Goal: Task Accomplishment & Management: Use online tool/utility

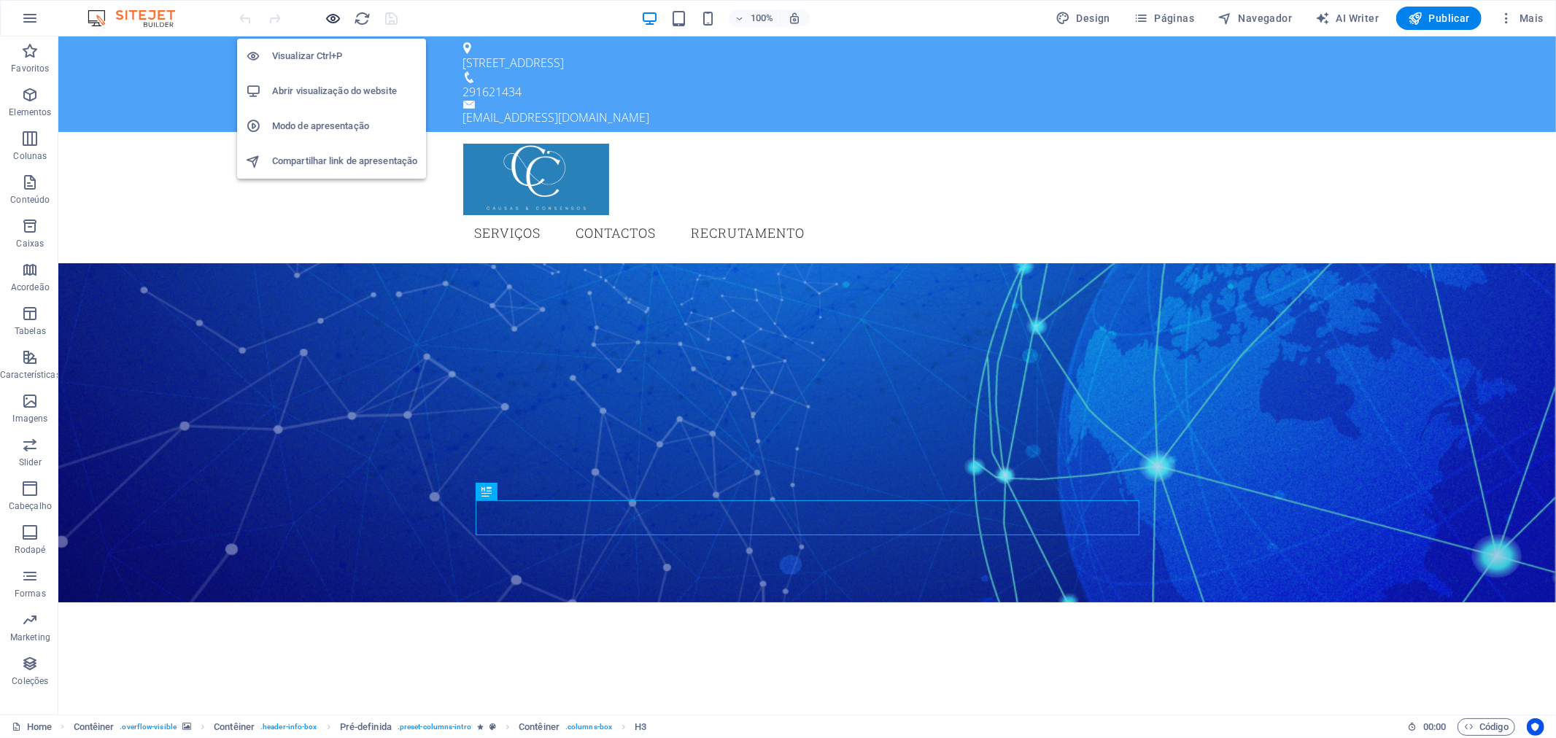
click at [338, 10] on icon "button" at bounding box center [333, 18] width 17 height 17
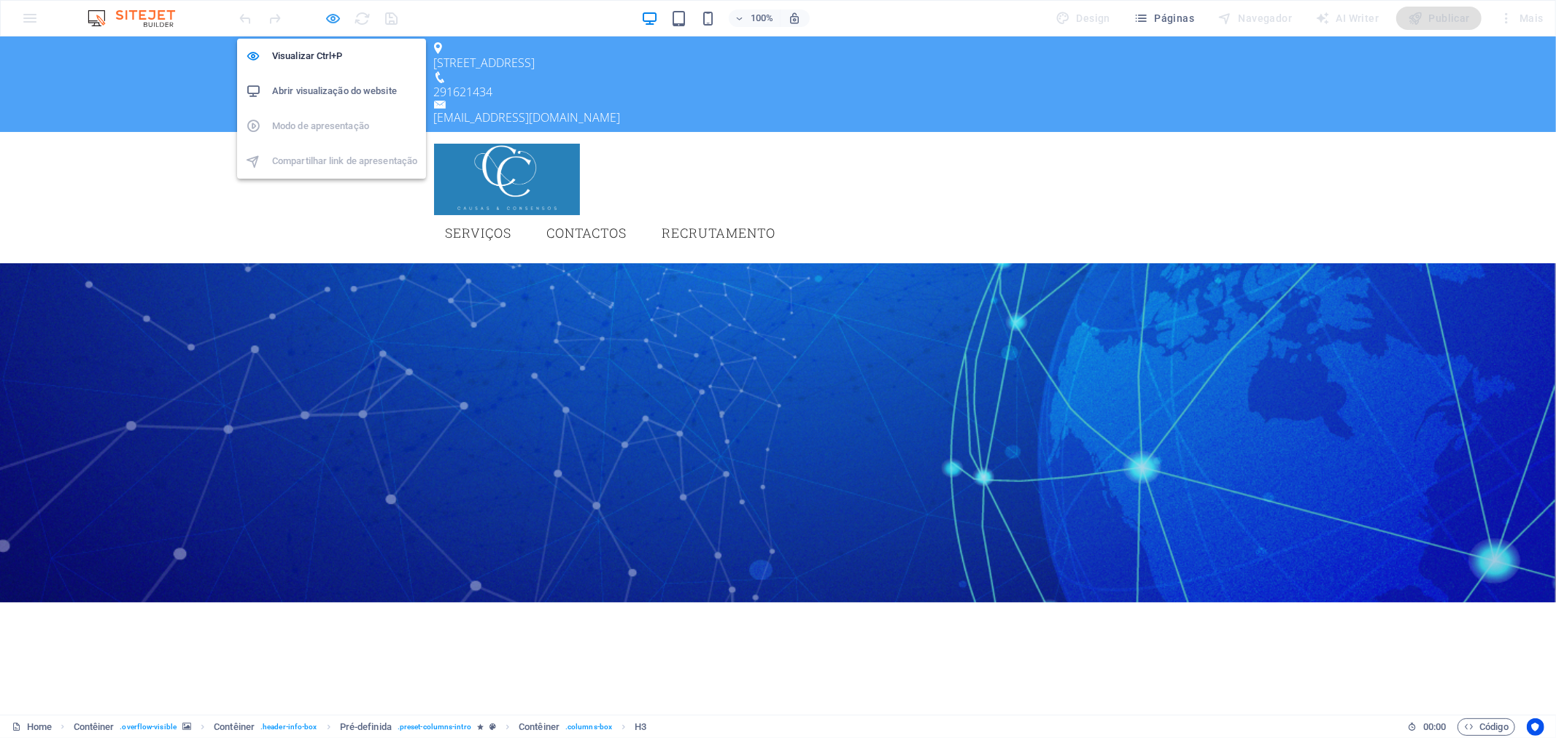
click at [338, 10] on icon "button" at bounding box center [333, 18] width 17 height 17
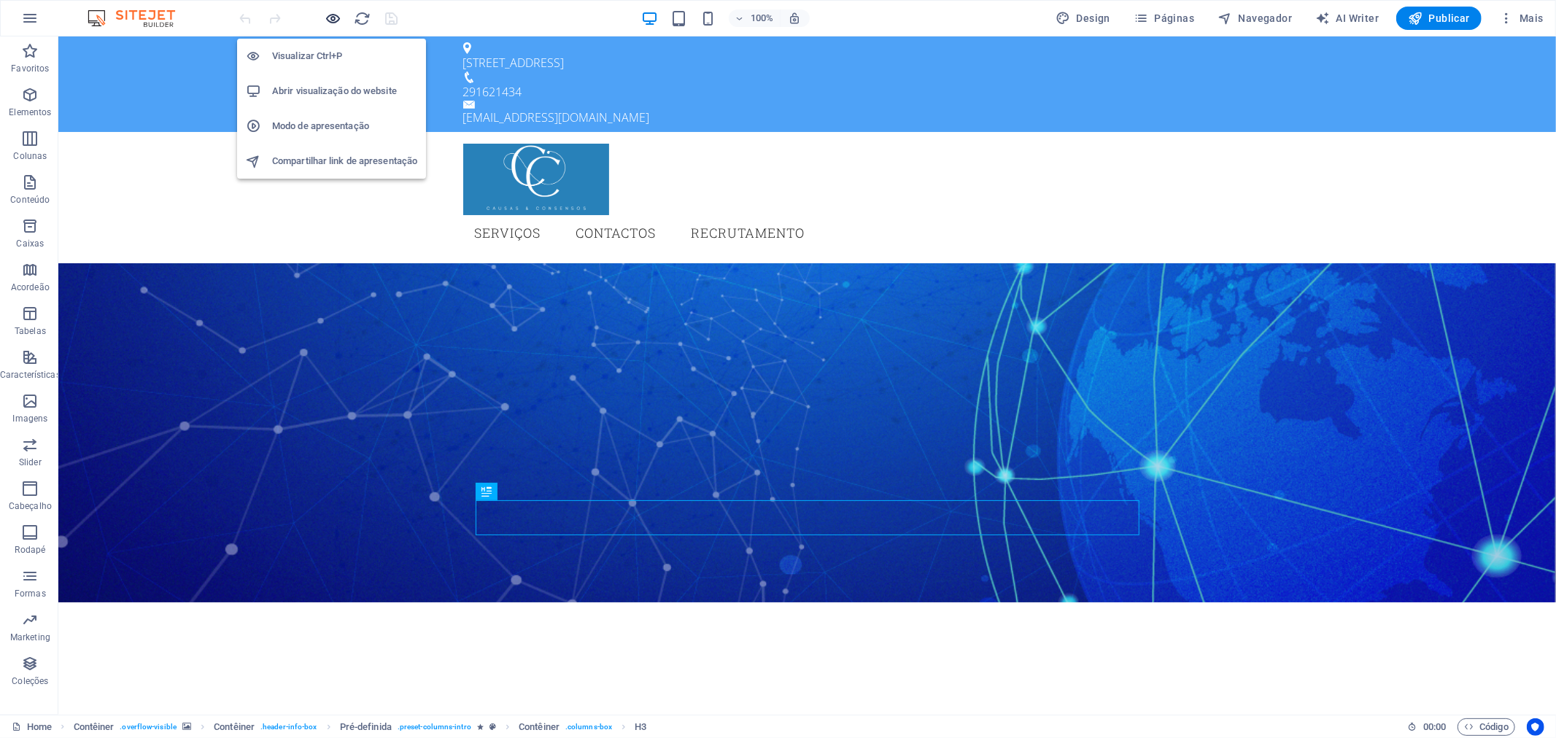
click at [338, 11] on icon "button" at bounding box center [333, 18] width 17 height 17
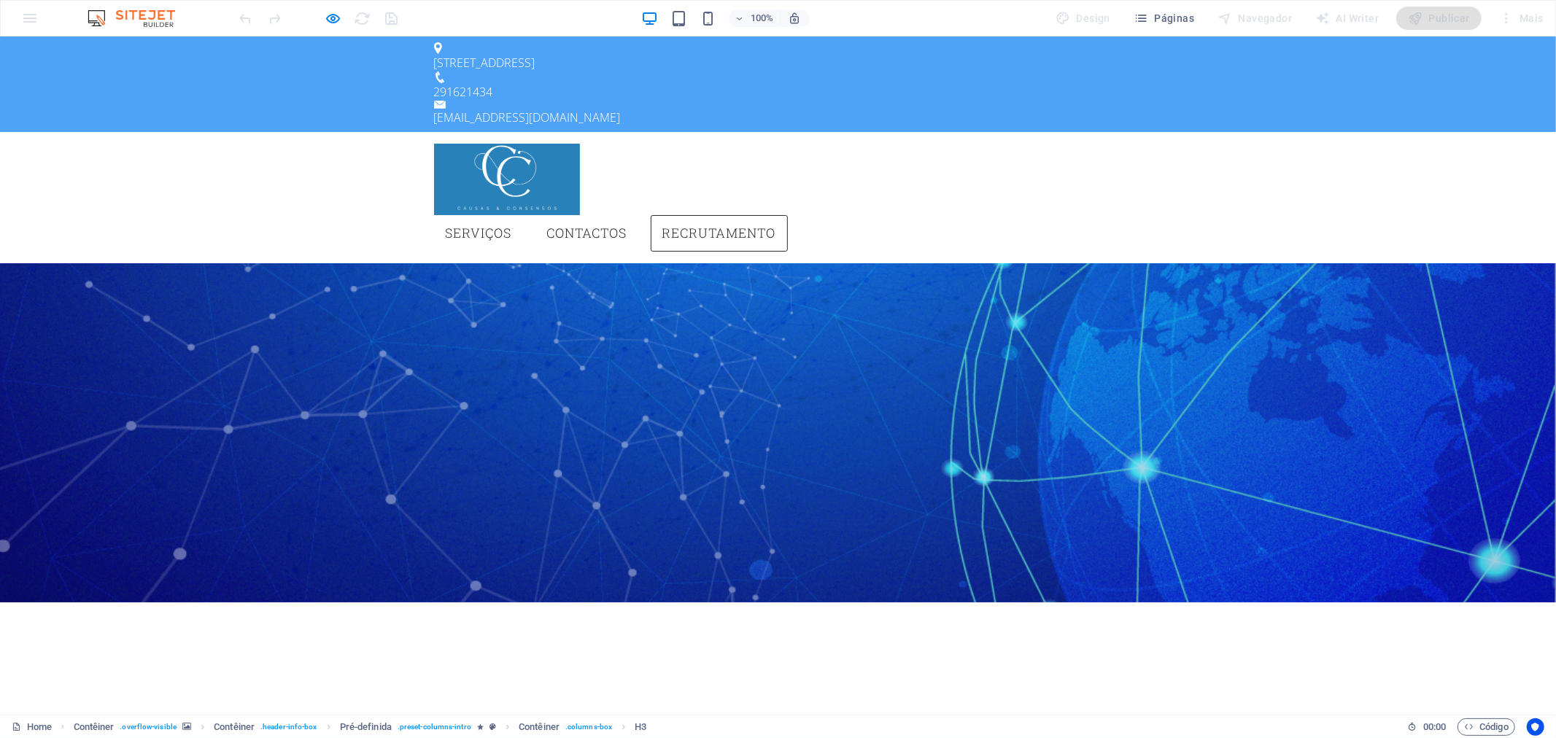
click at [788, 214] on link "Recrutamento" at bounding box center [719, 232] width 137 height 36
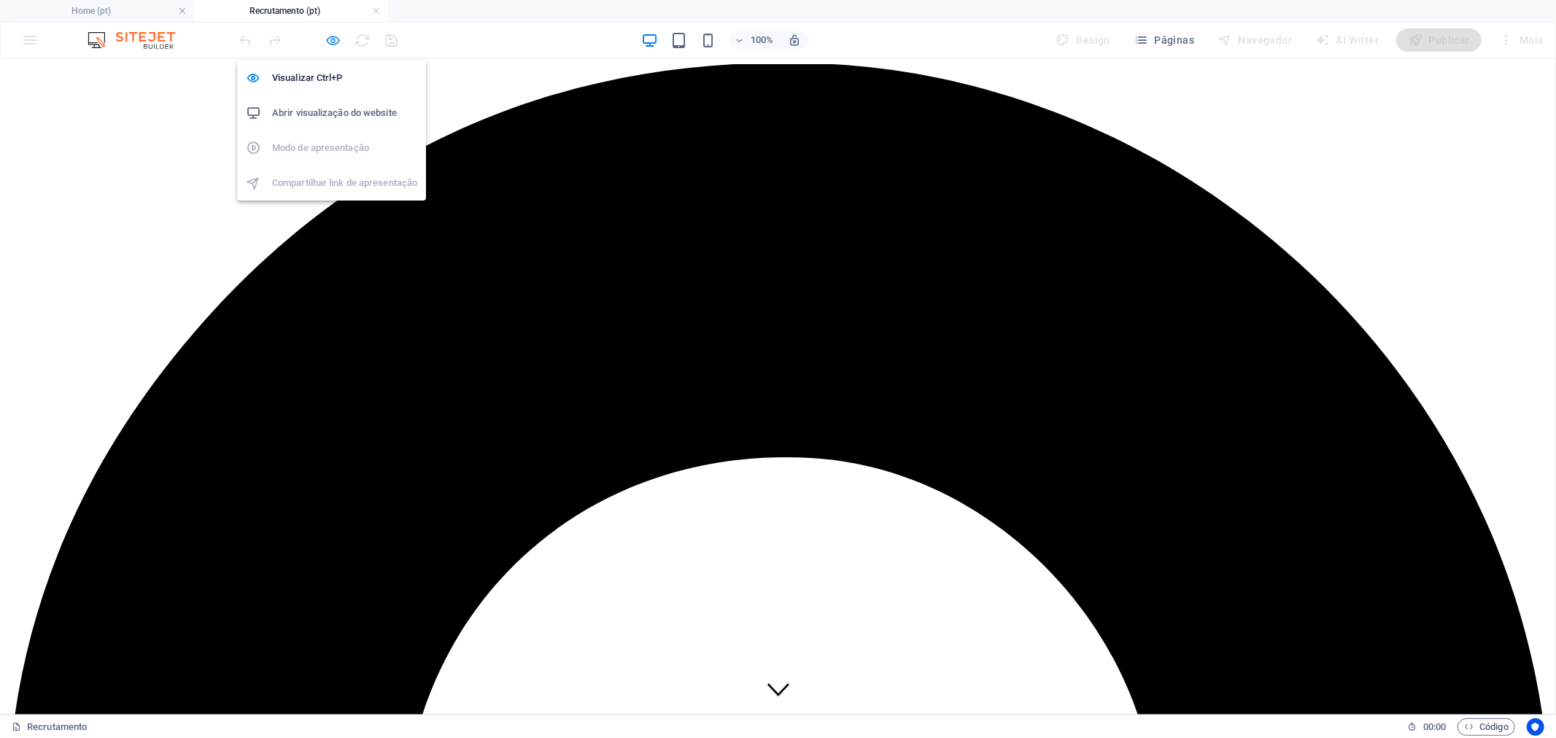
click at [337, 39] on icon "button" at bounding box center [333, 40] width 17 height 17
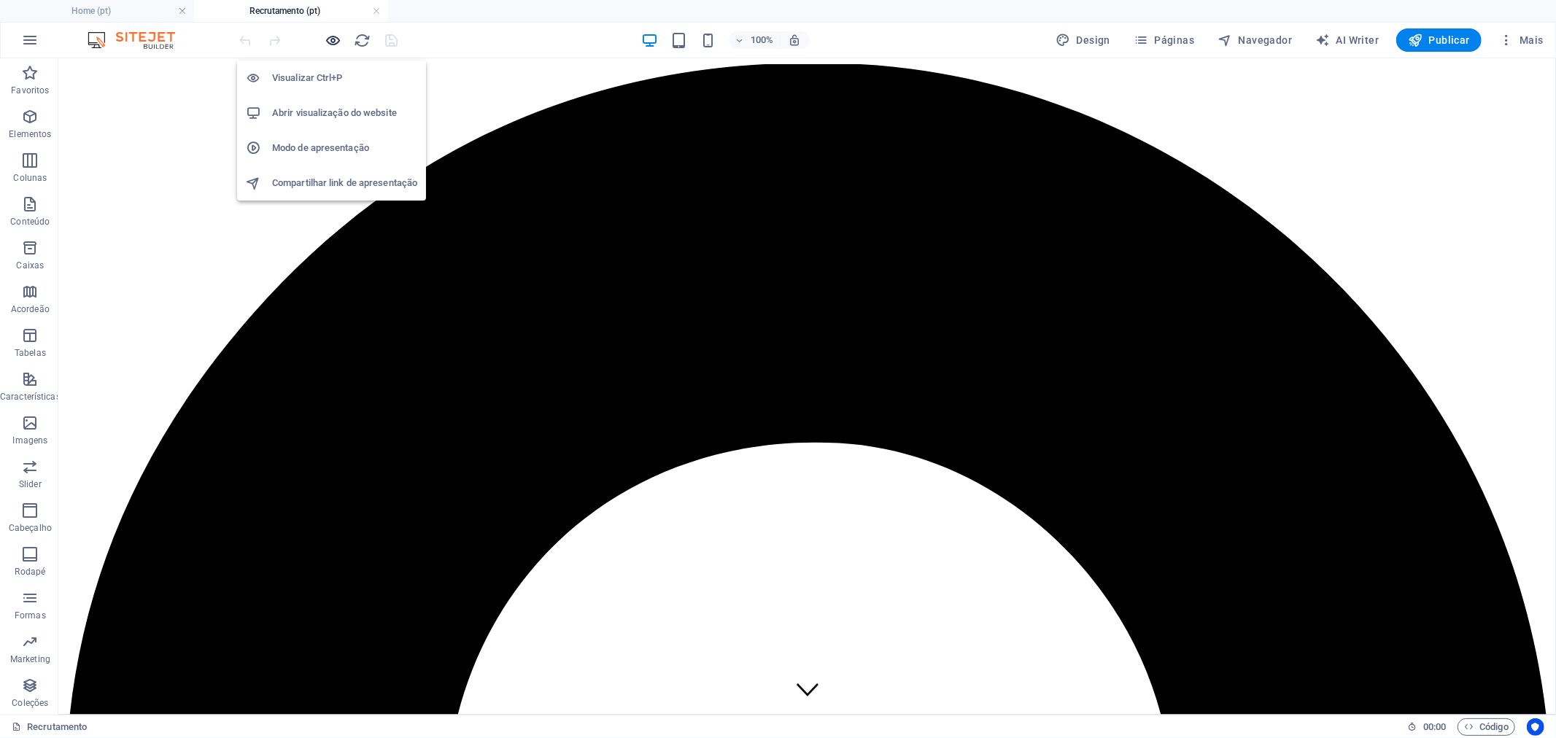
click at [334, 39] on icon "button" at bounding box center [333, 40] width 17 height 17
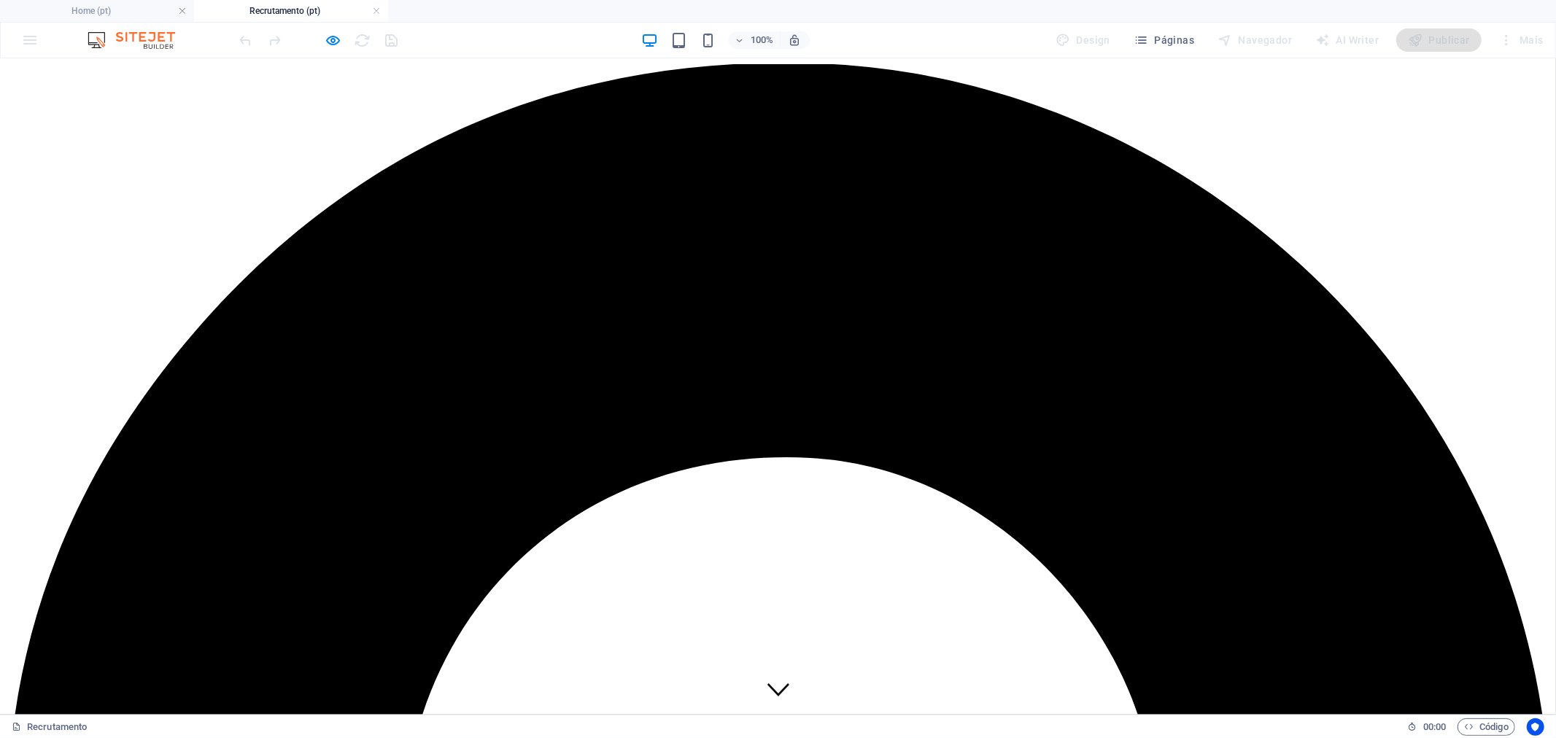
drag, startPoint x: 317, startPoint y: 15, endPoint x: 315, endPoint y: 41, distance: 26.4
click at [297, 44] on div at bounding box center [304, 40] width 18 height 18
click at [325, 9] on h4 "Recrutamento (pt)" at bounding box center [291, 11] width 194 height 16
drag, startPoint x: 325, startPoint y: 9, endPoint x: 305, endPoint y: 8, distance: 20.4
click at [305, 8] on h4 "Recrutamento (pt)" at bounding box center [291, 11] width 194 height 16
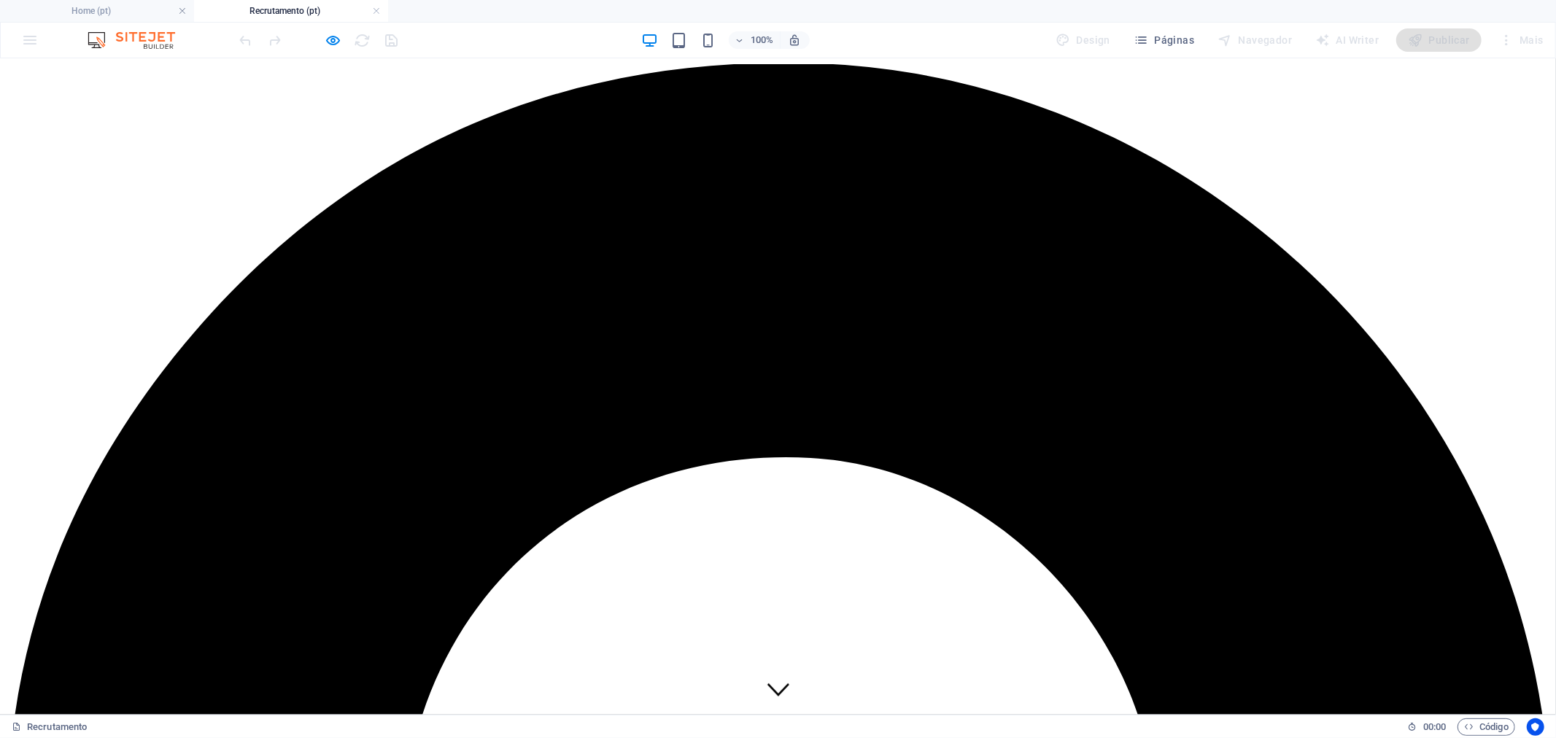
click at [305, 8] on h4 "Recrutamento (pt)" at bounding box center [291, 11] width 194 height 16
click at [328, 41] on icon "button" at bounding box center [333, 40] width 17 height 17
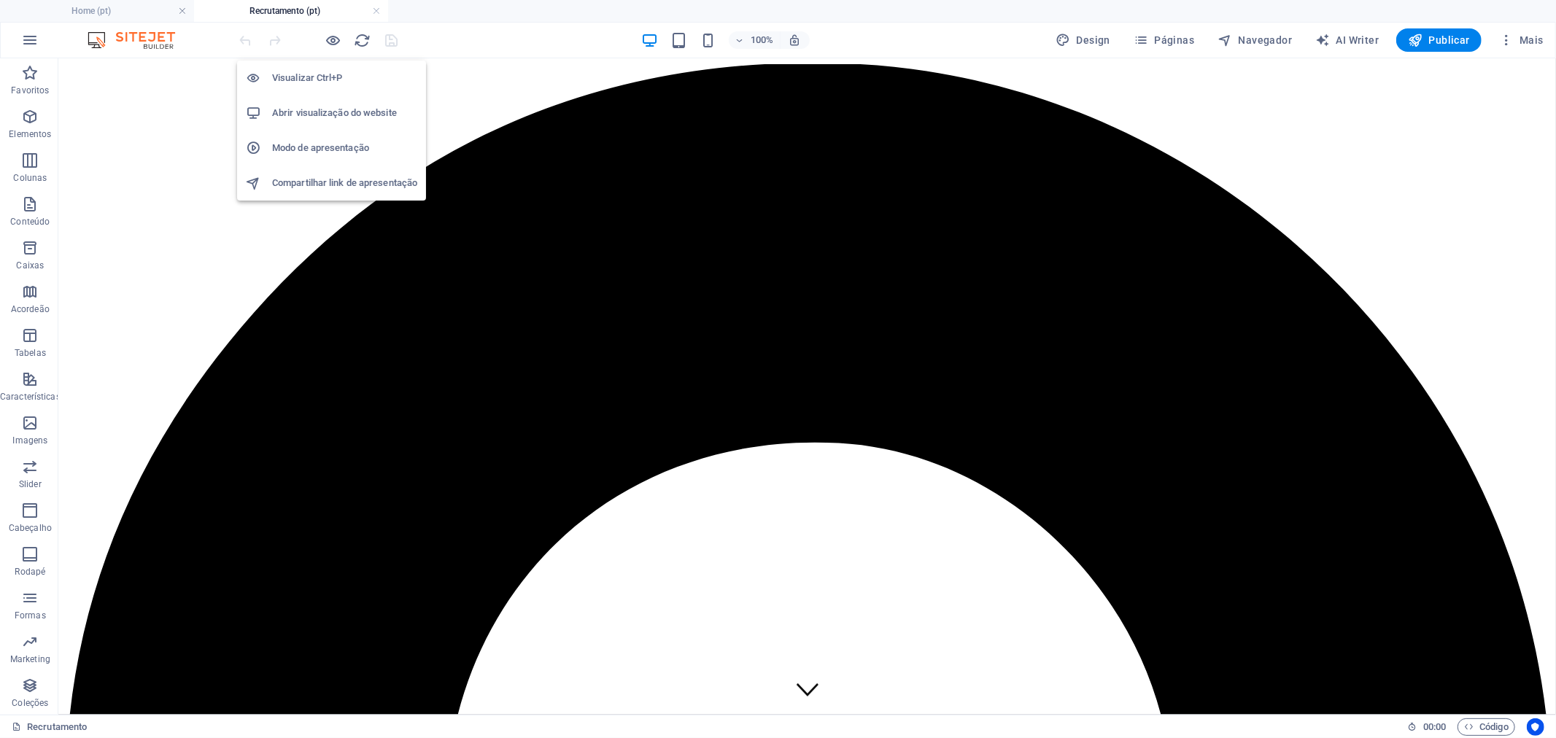
click at [354, 110] on h6 "Abrir visualização do website" at bounding box center [344, 113] width 145 height 18
click at [325, 40] on icon "button" at bounding box center [333, 40] width 17 height 17
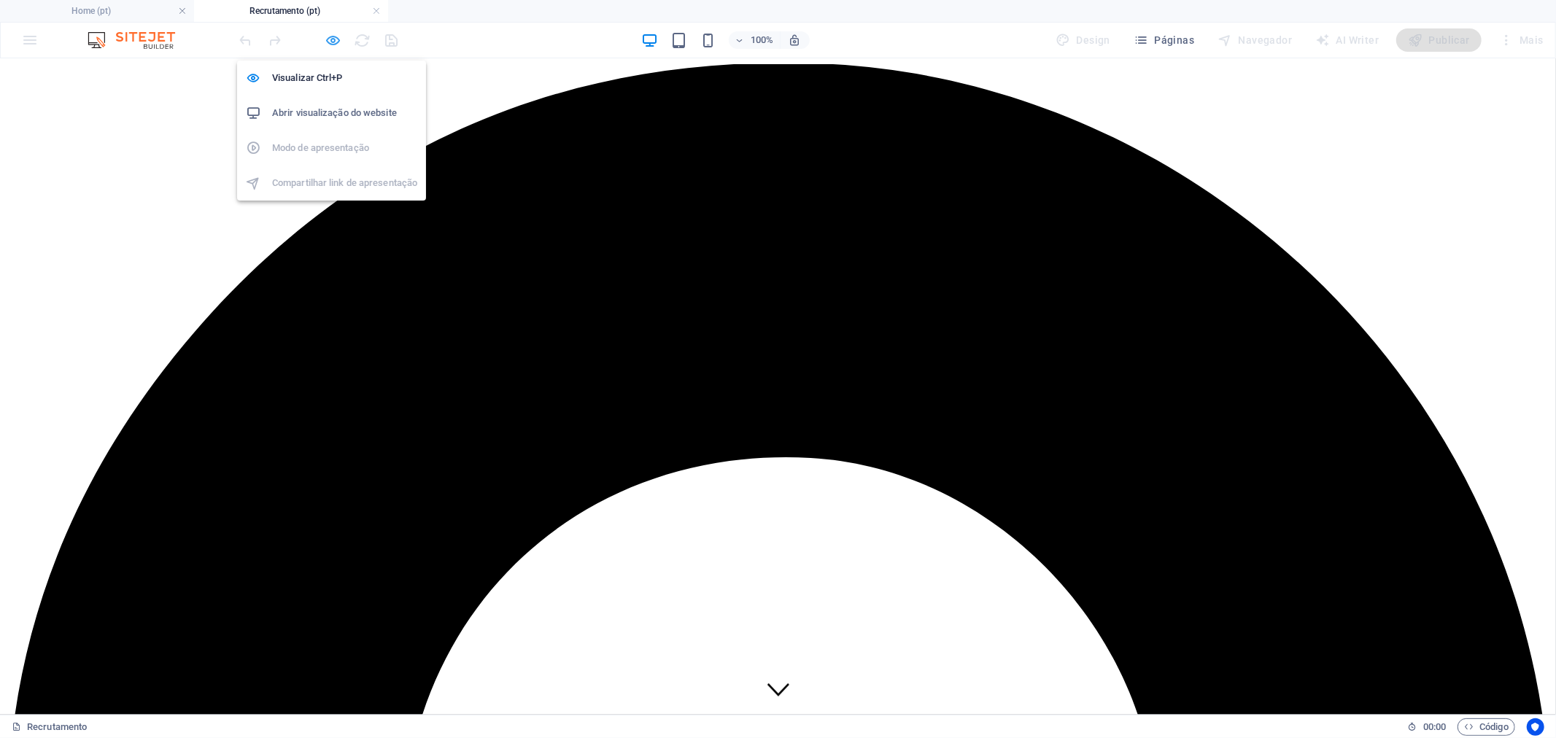
click at [325, 40] on icon "button" at bounding box center [333, 40] width 17 height 17
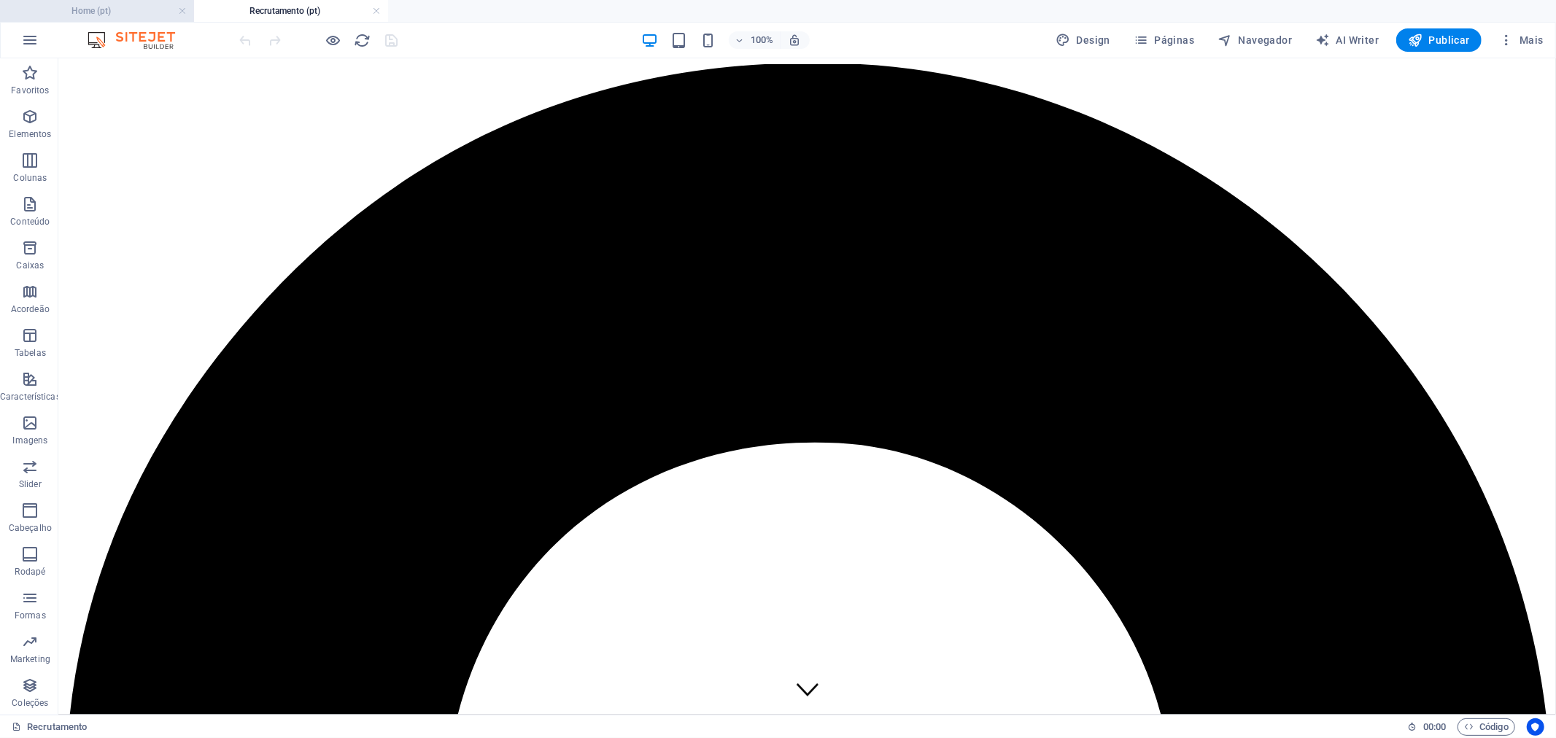
click at [115, 13] on h4 "Home (pt)" at bounding box center [97, 11] width 194 height 16
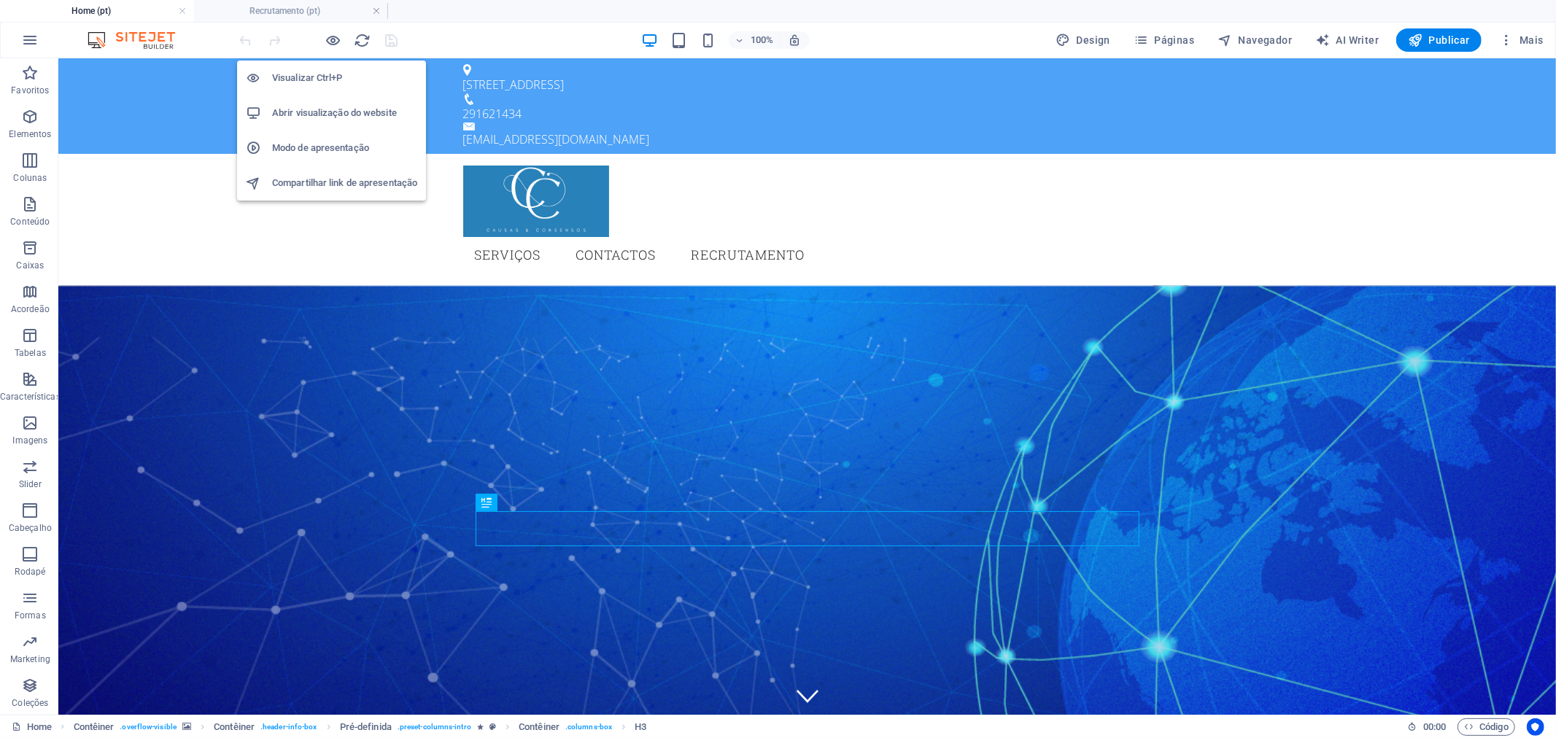
drag, startPoint x: 330, startPoint y: 38, endPoint x: 395, endPoint y: 58, distance: 68.1
click at [330, 38] on icon "button" at bounding box center [333, 40] width 17 height 17
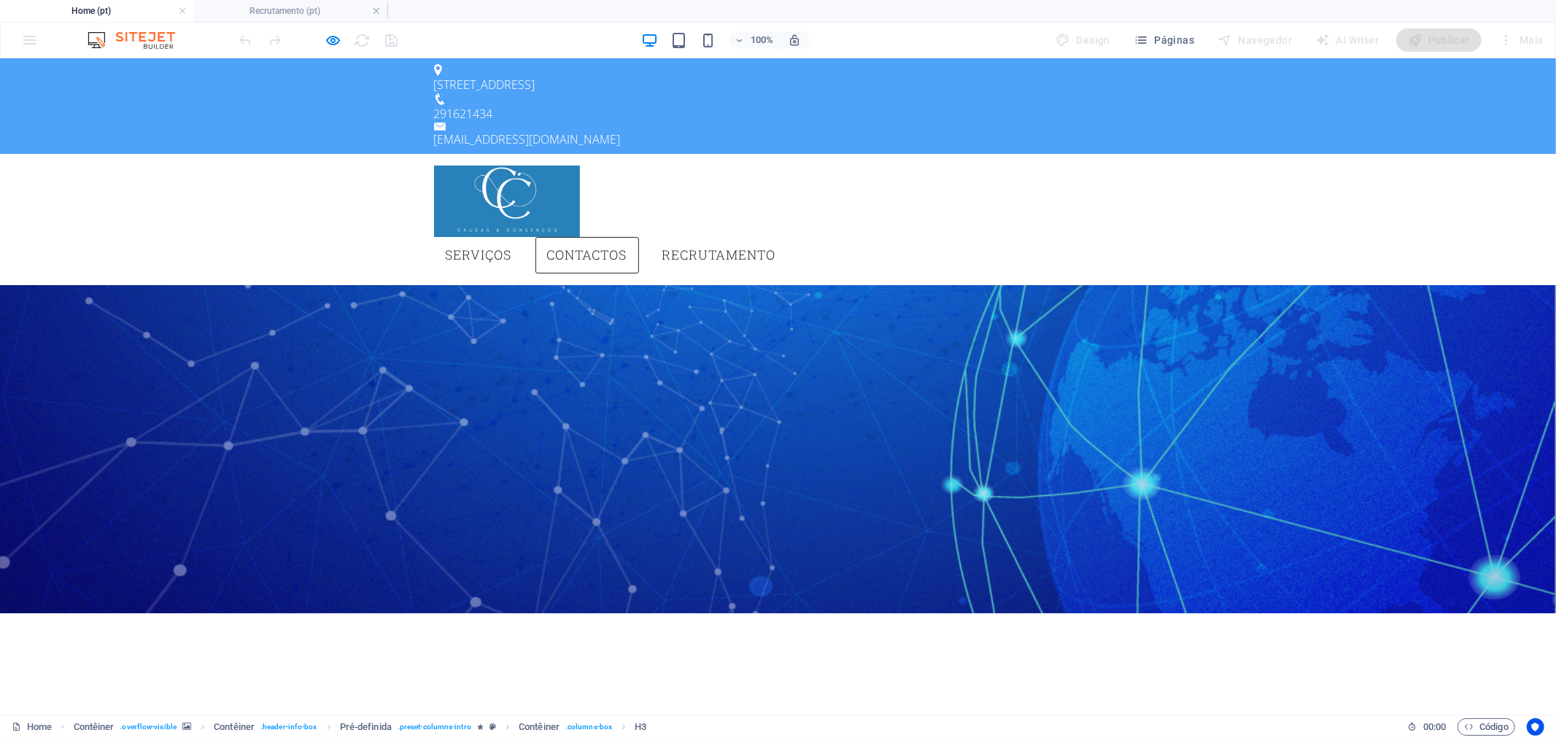
click at [639, 236] on link "Contactos" at bounding box center [587, 254] width 104 height 36
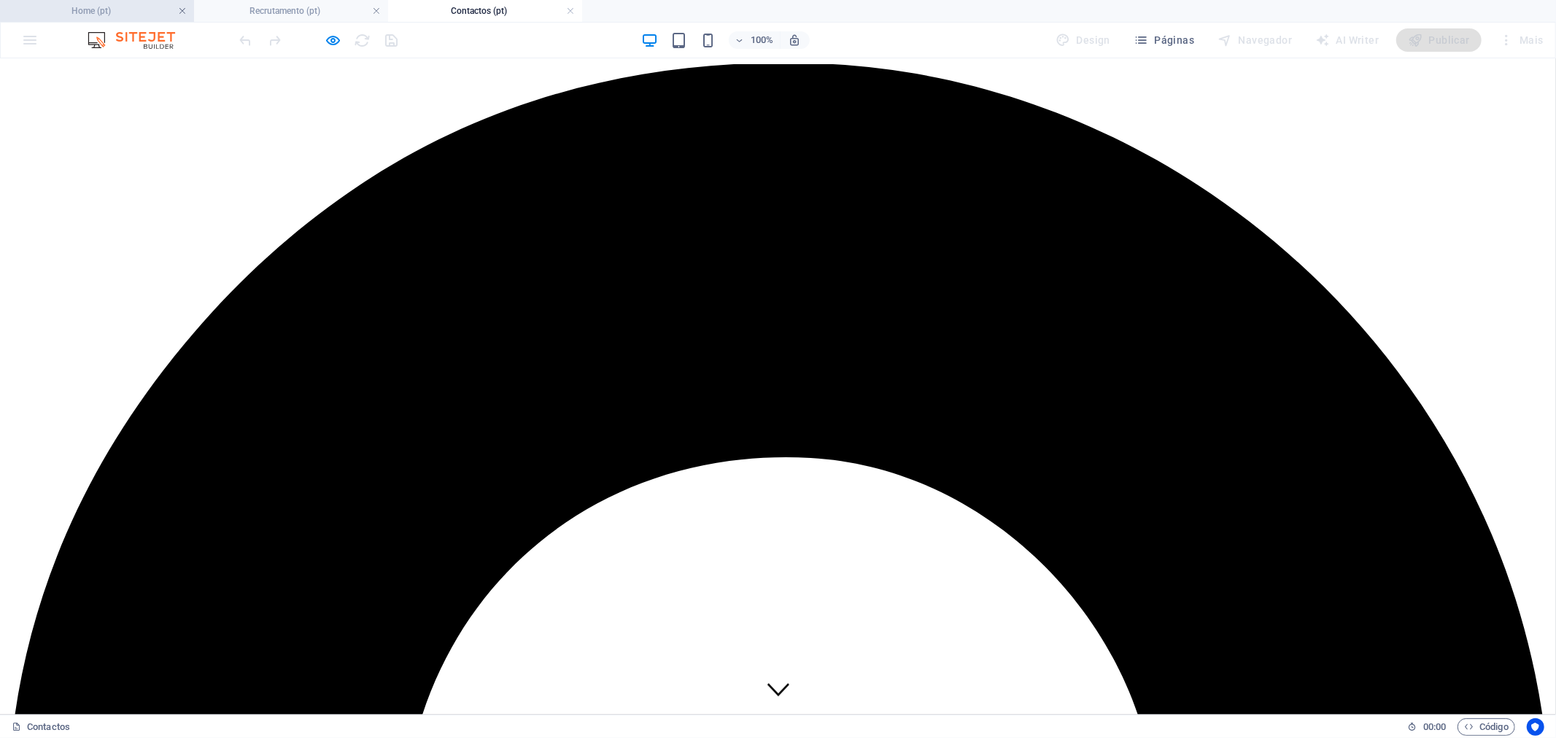
click at [180, 11] on link at bounding box center [182, 11] width 9 height 14
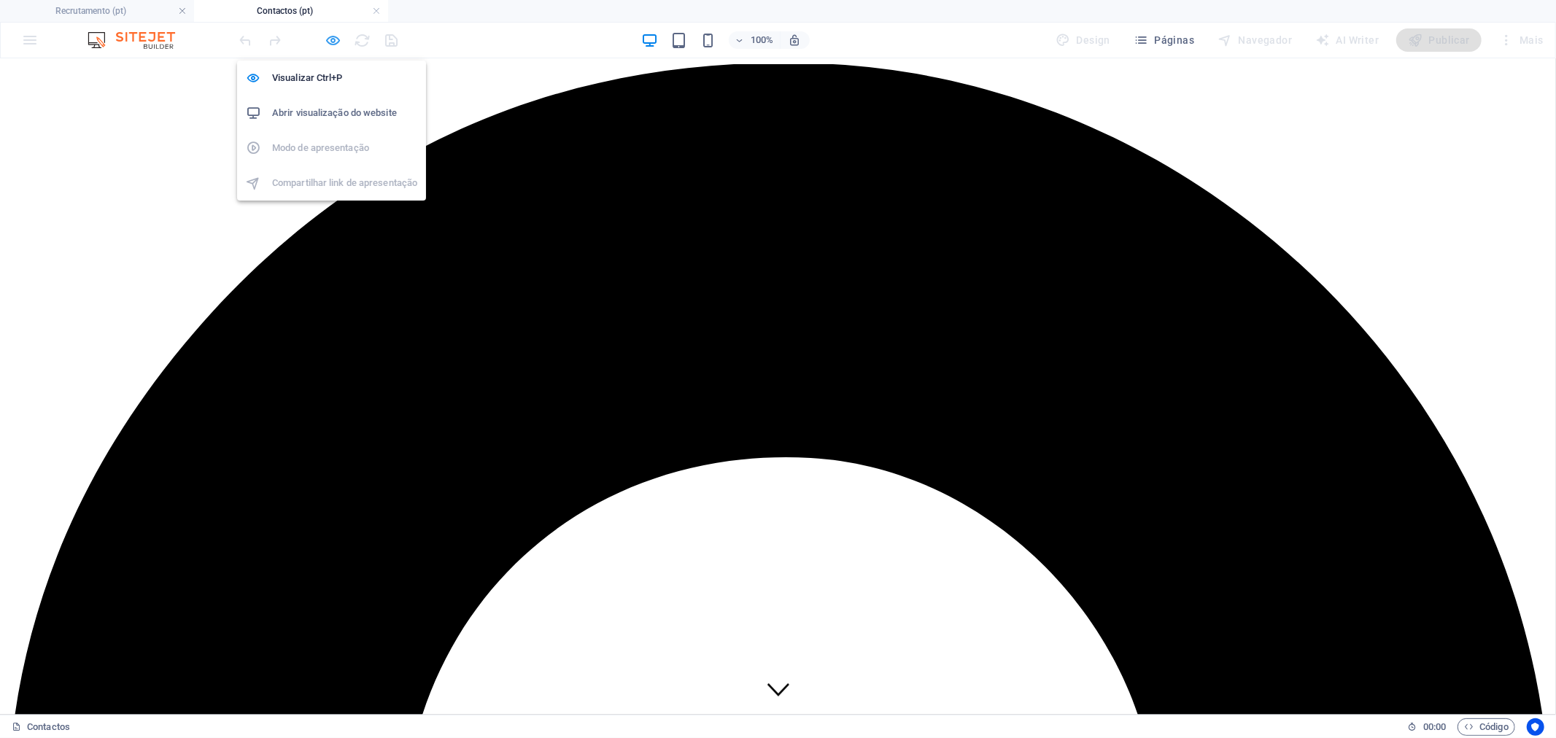
click at [331, 36] on icon "button" at bounding box center [333, 40] width 17 height 17
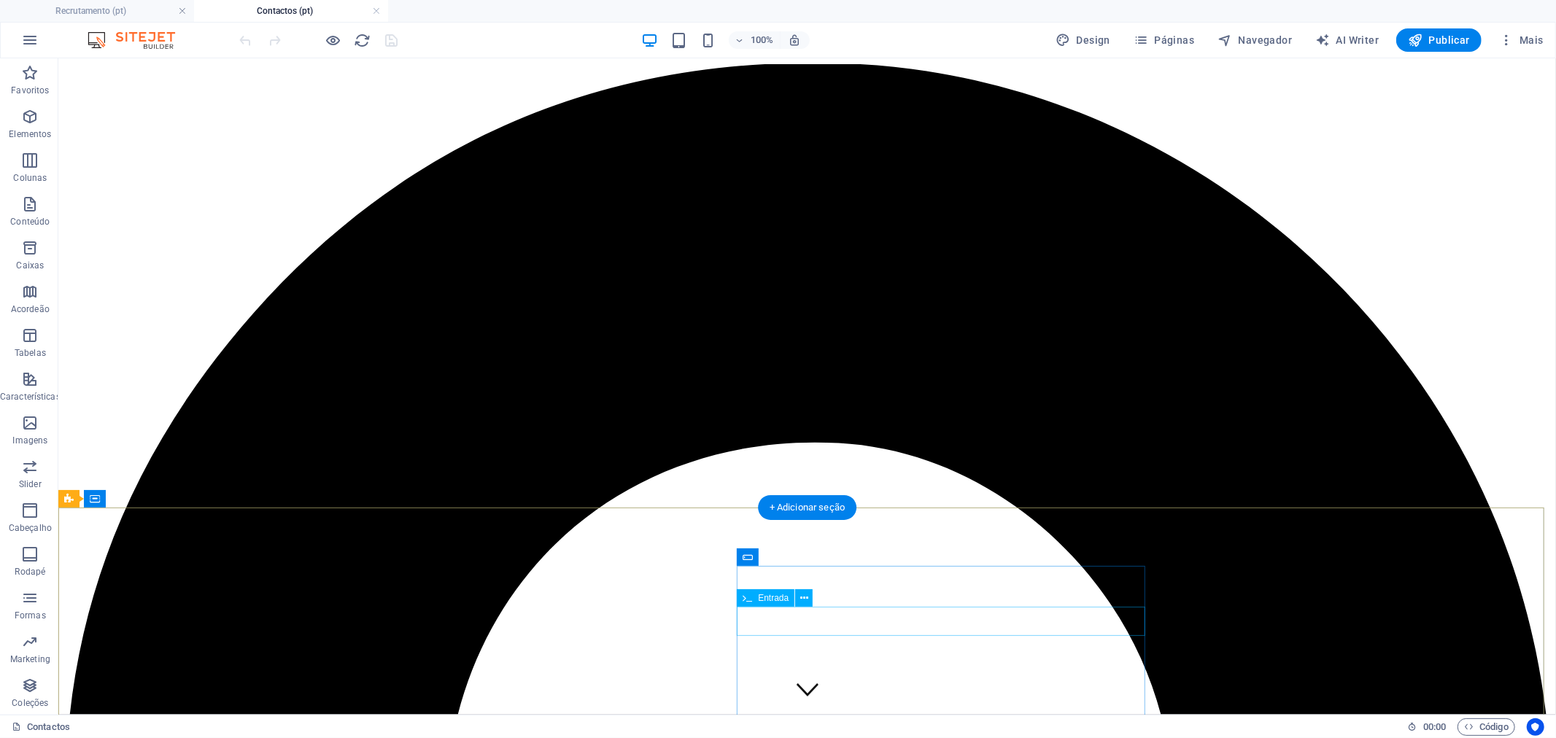
scroll to position [243, 0]
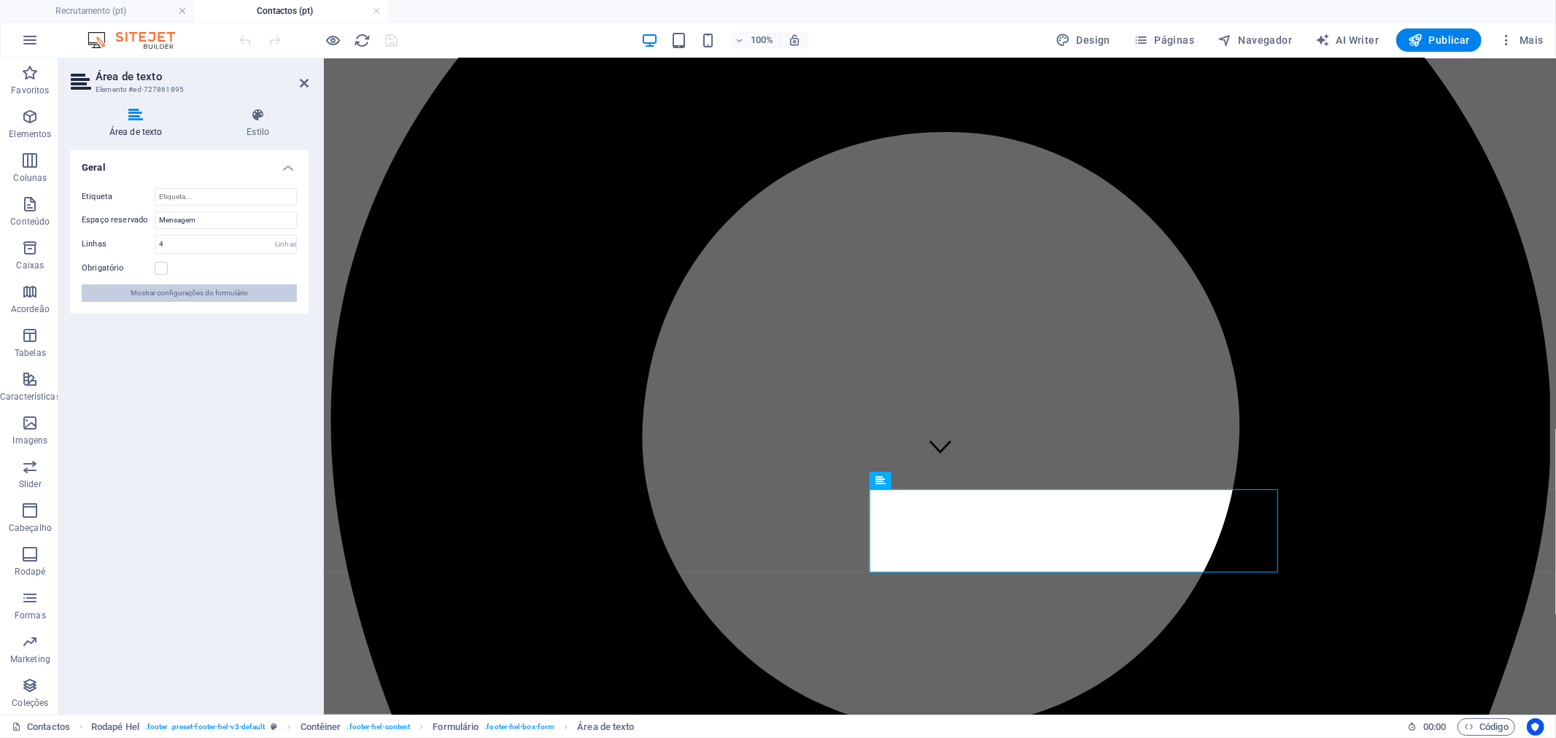
click at [174, 295] on span "Mostrar configurações do formulário" at bounding box center [189, 294] width 117 height 18
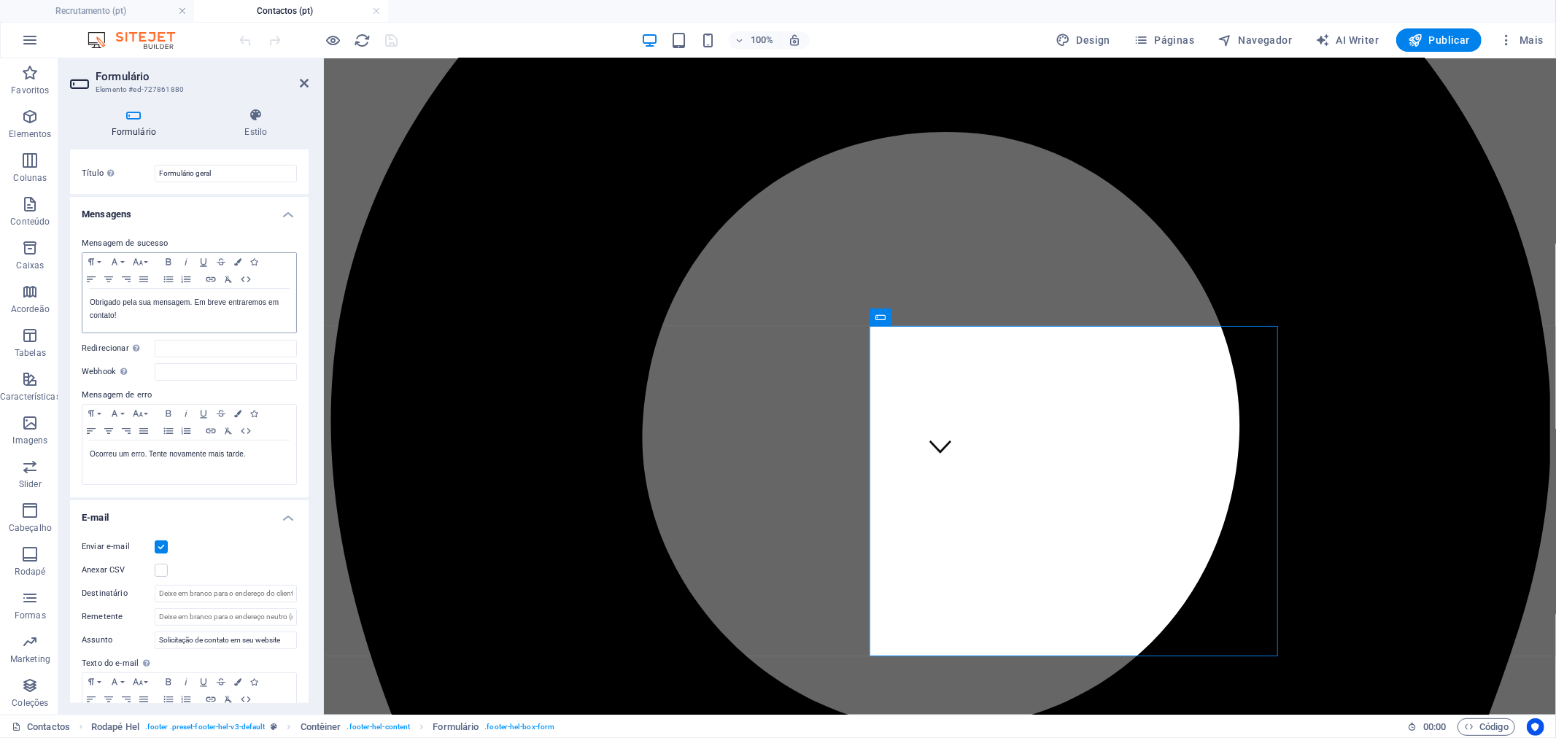
scroll to position [0, 0]
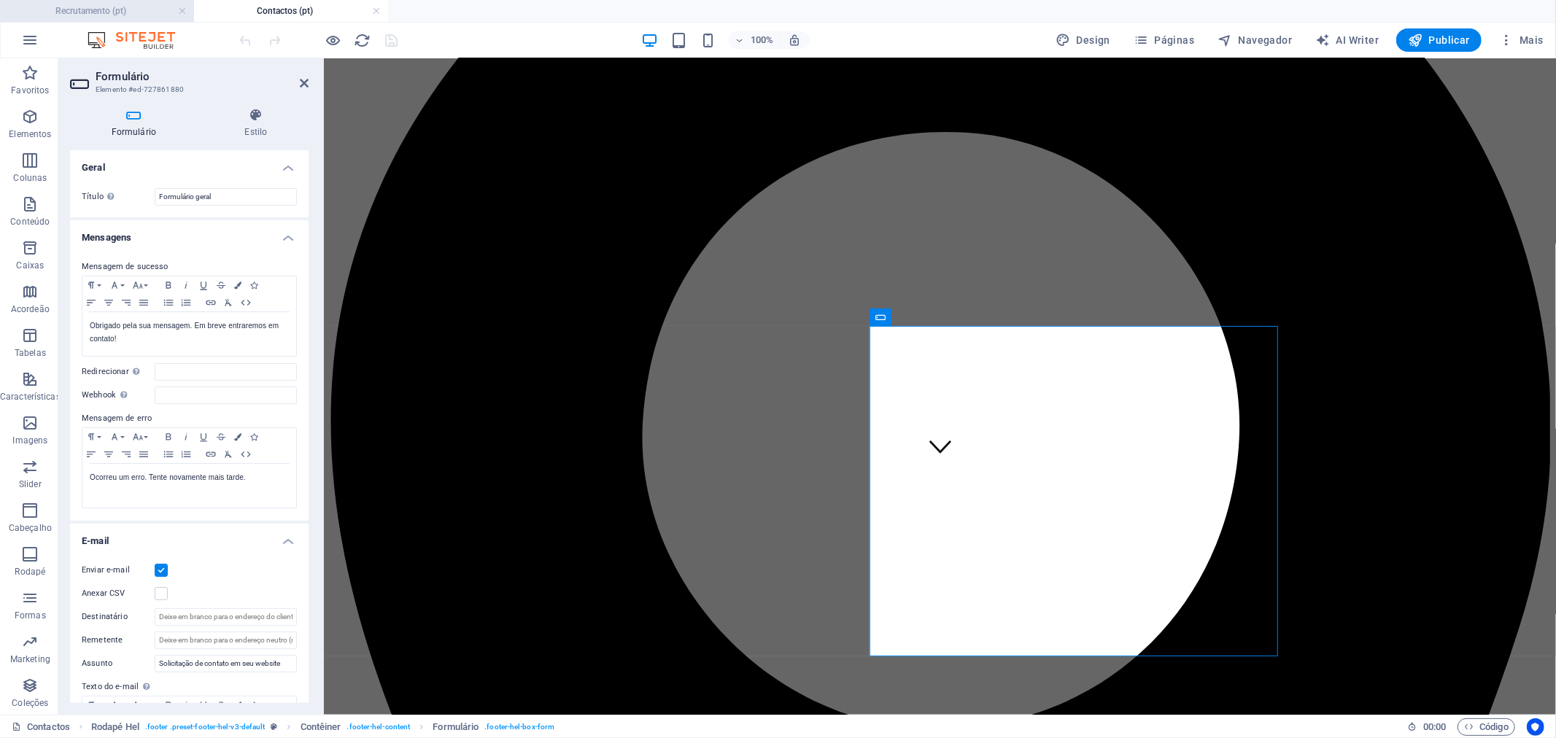
click at [114, 11] on h4 "Recrutamento (pt)" at bounding box center [97, 11] width 194 height 16
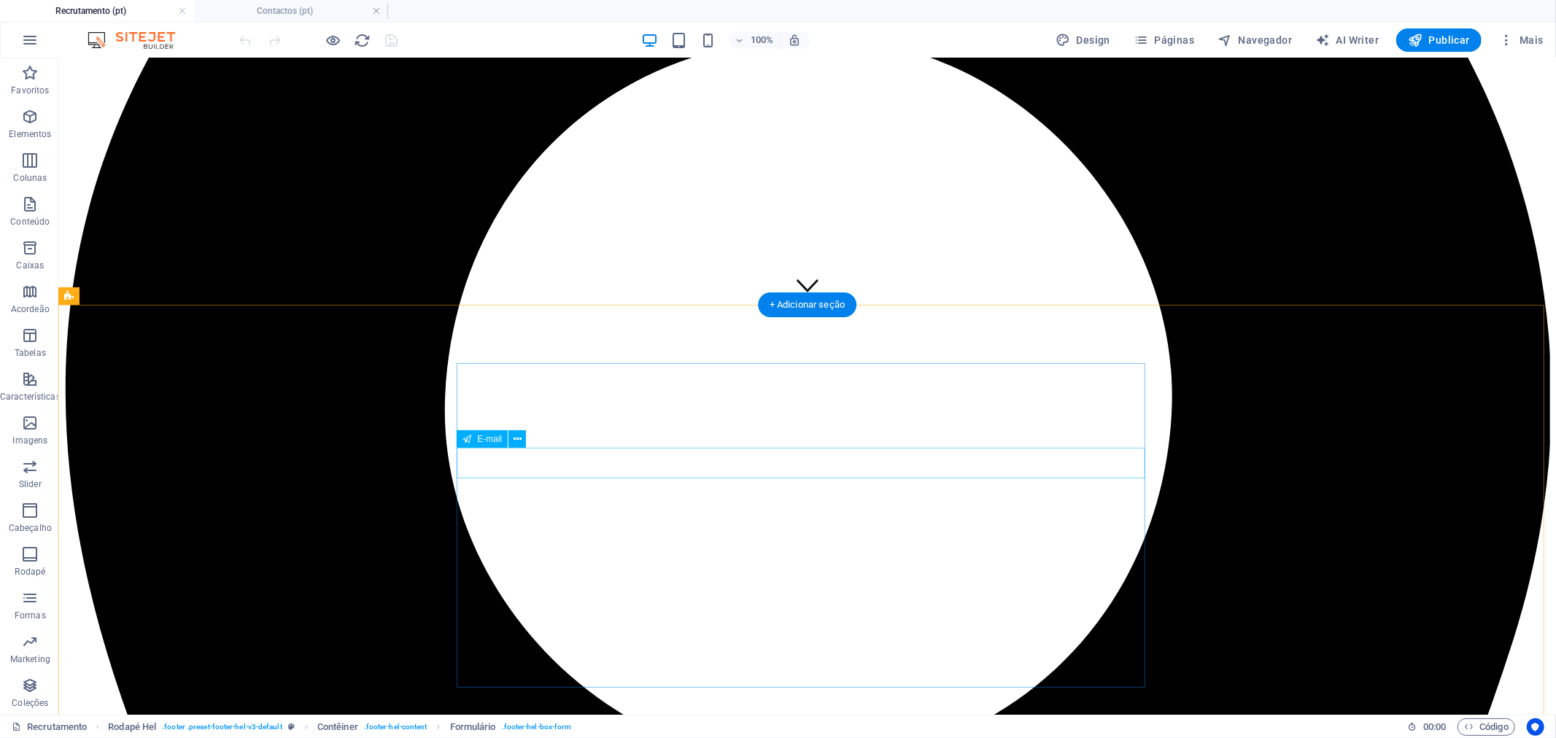
scroll to position [453, 0]
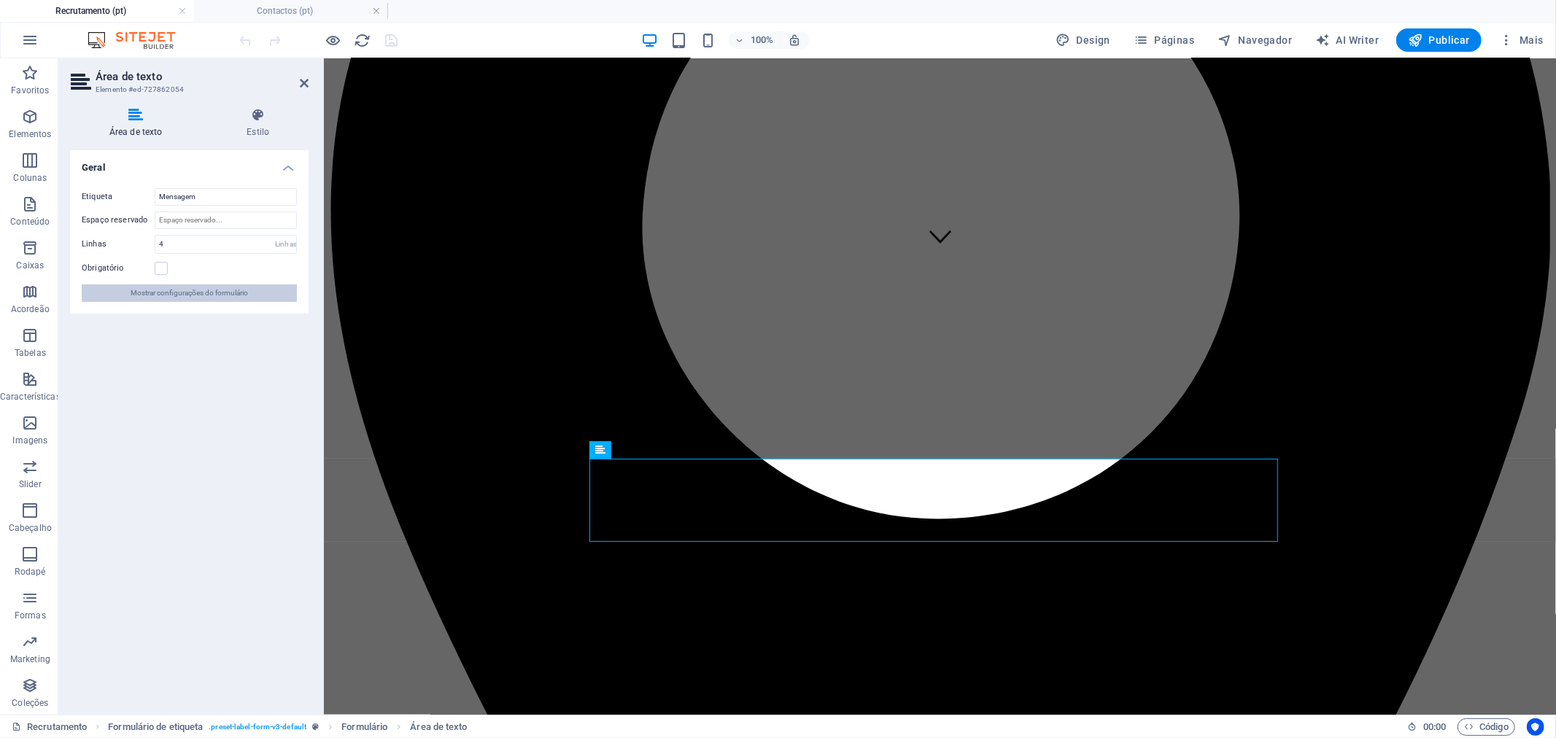
click at [226, 298] on span "Mostrar configurações do formulário" at bounding box center [189, 294] width 117 height 18
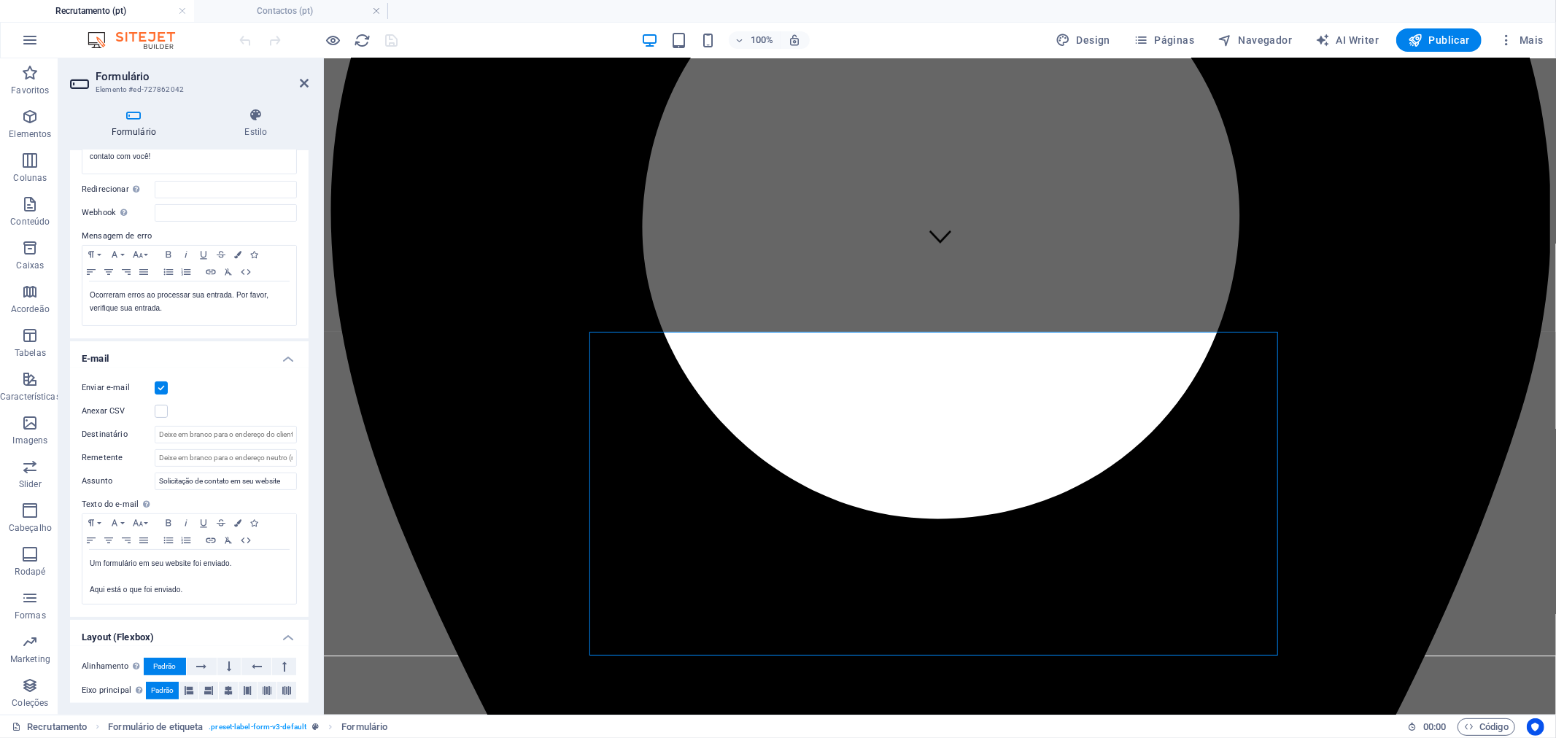
scroll to position [243, 0]
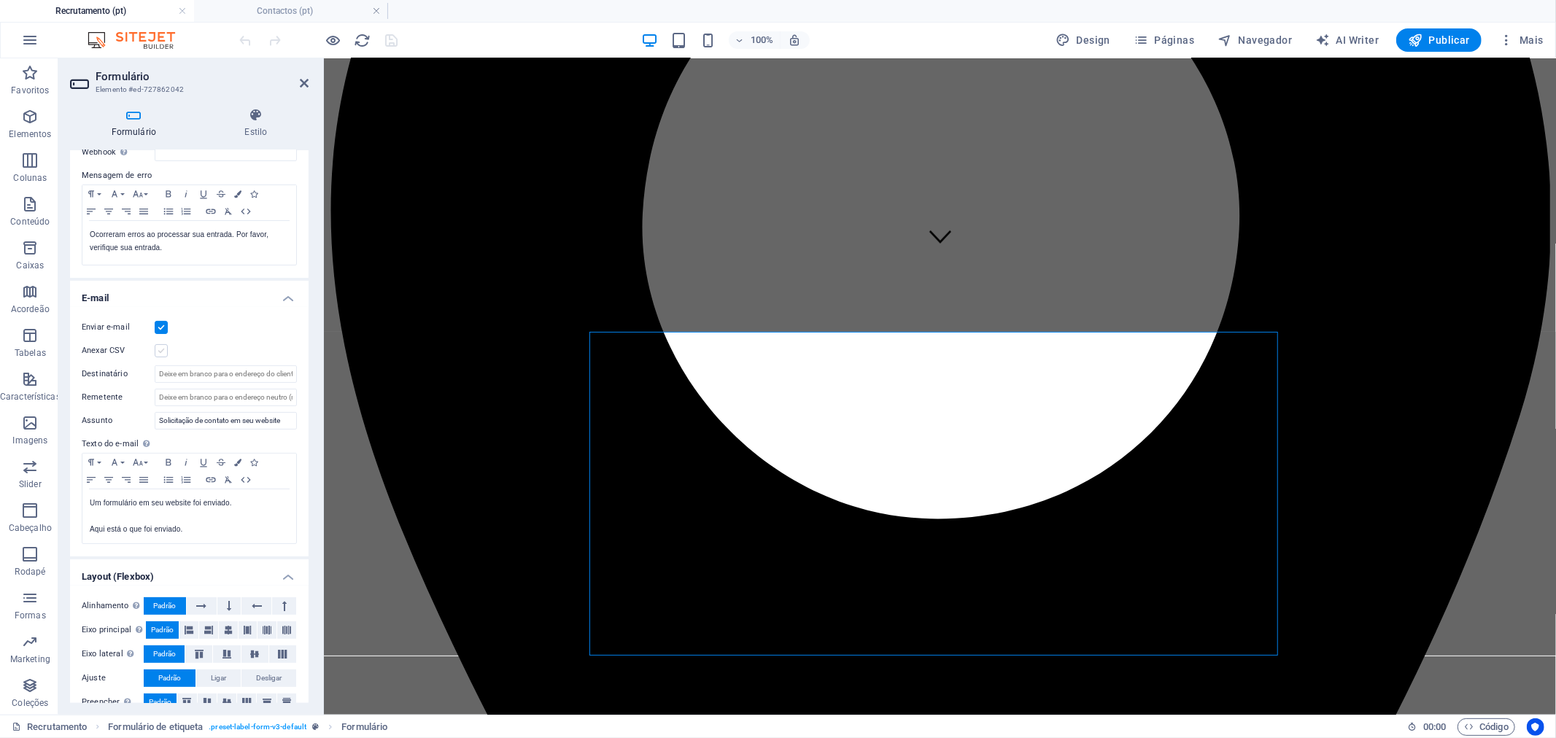
click at [165, 351] on label at bounding box center [161, 350] width 13 height 13
click at [0, 0] on input "Anexar CSV" at bounding box center [0, 0] width 0 height 0
click at [308, 12] on h4 "Contactos (pt)" at bounding box center [291, 11] width 194 height 16
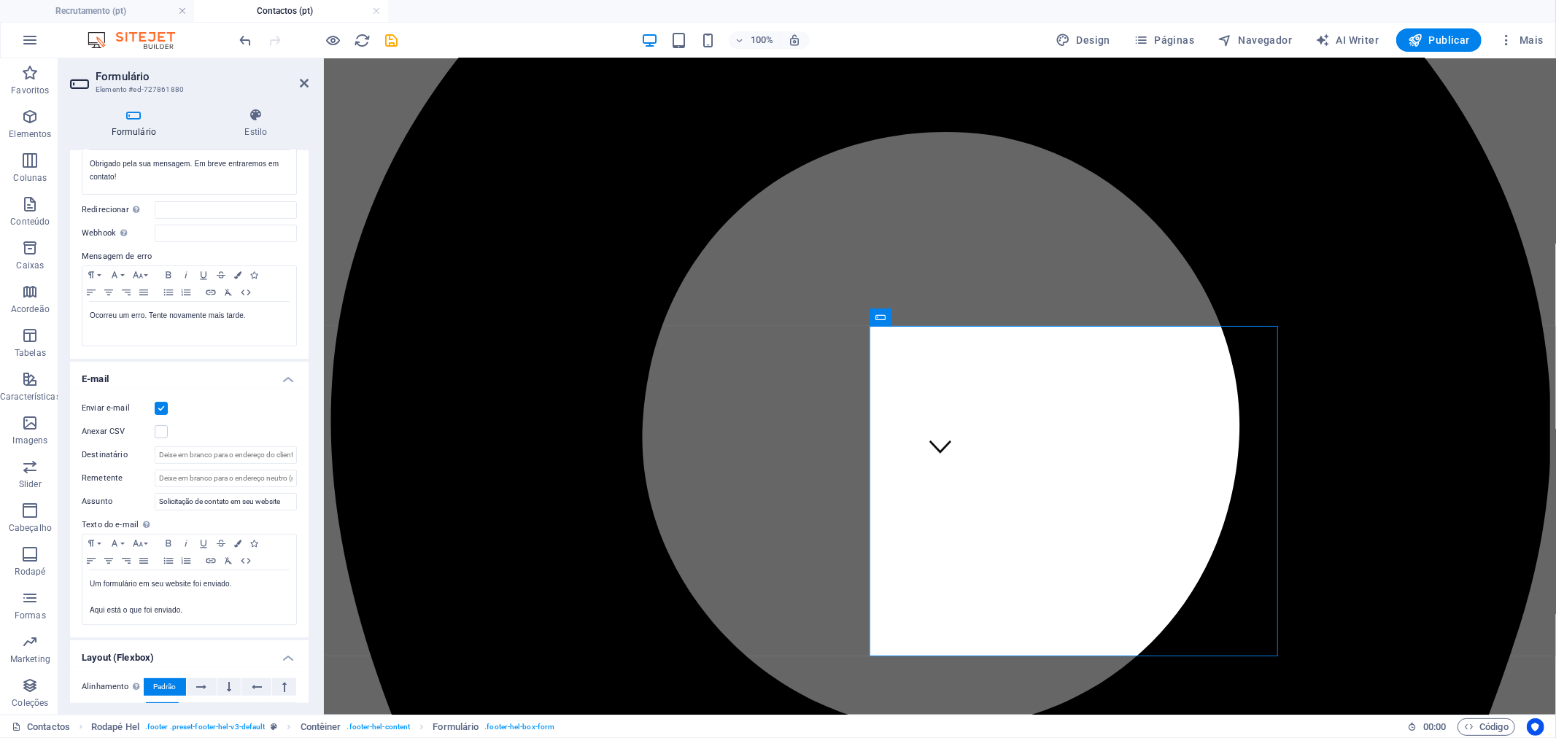
scroll to position [0, 0]
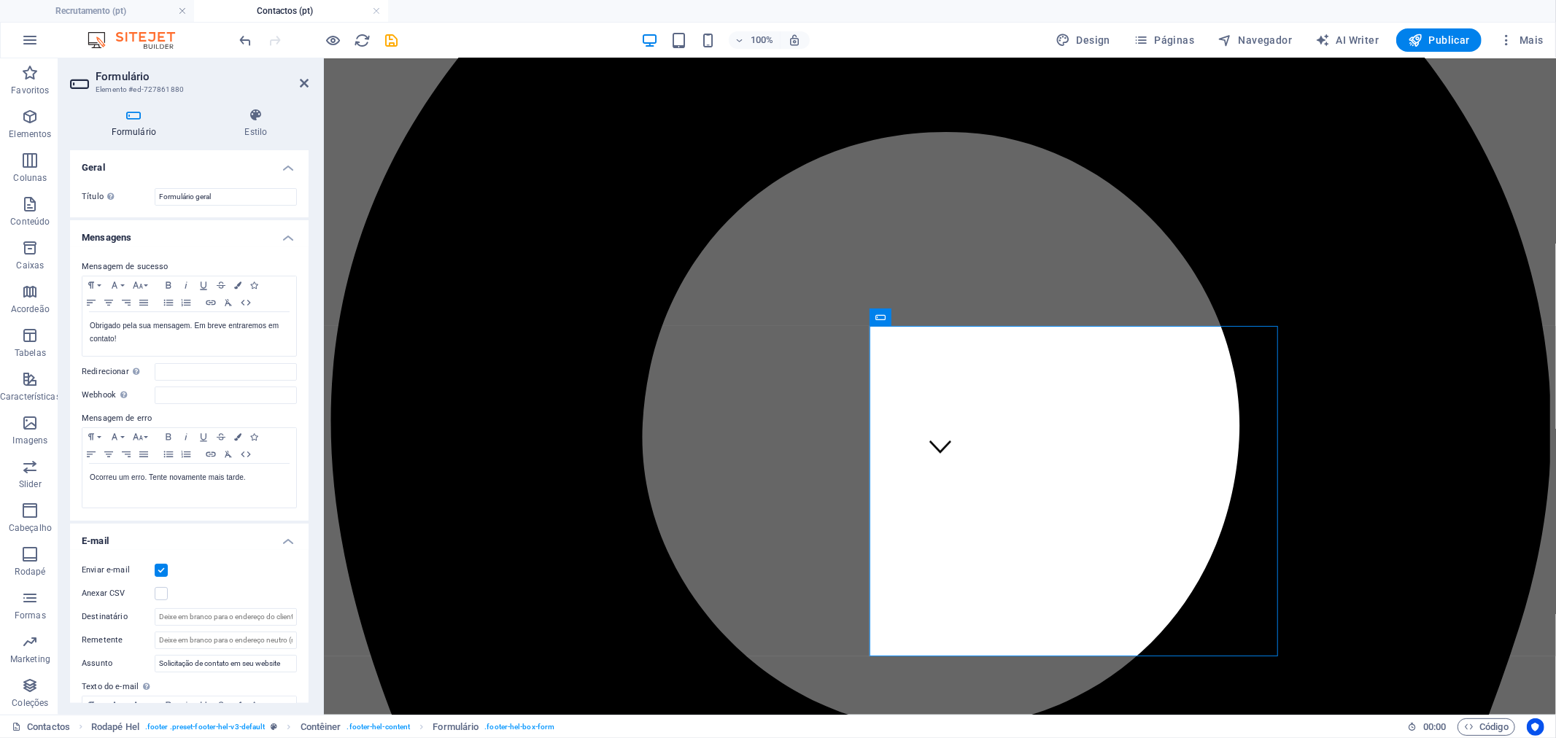
click at [252, 241] on h4 "Mensagens" at bounding box center [189, 233] width 239 height 26
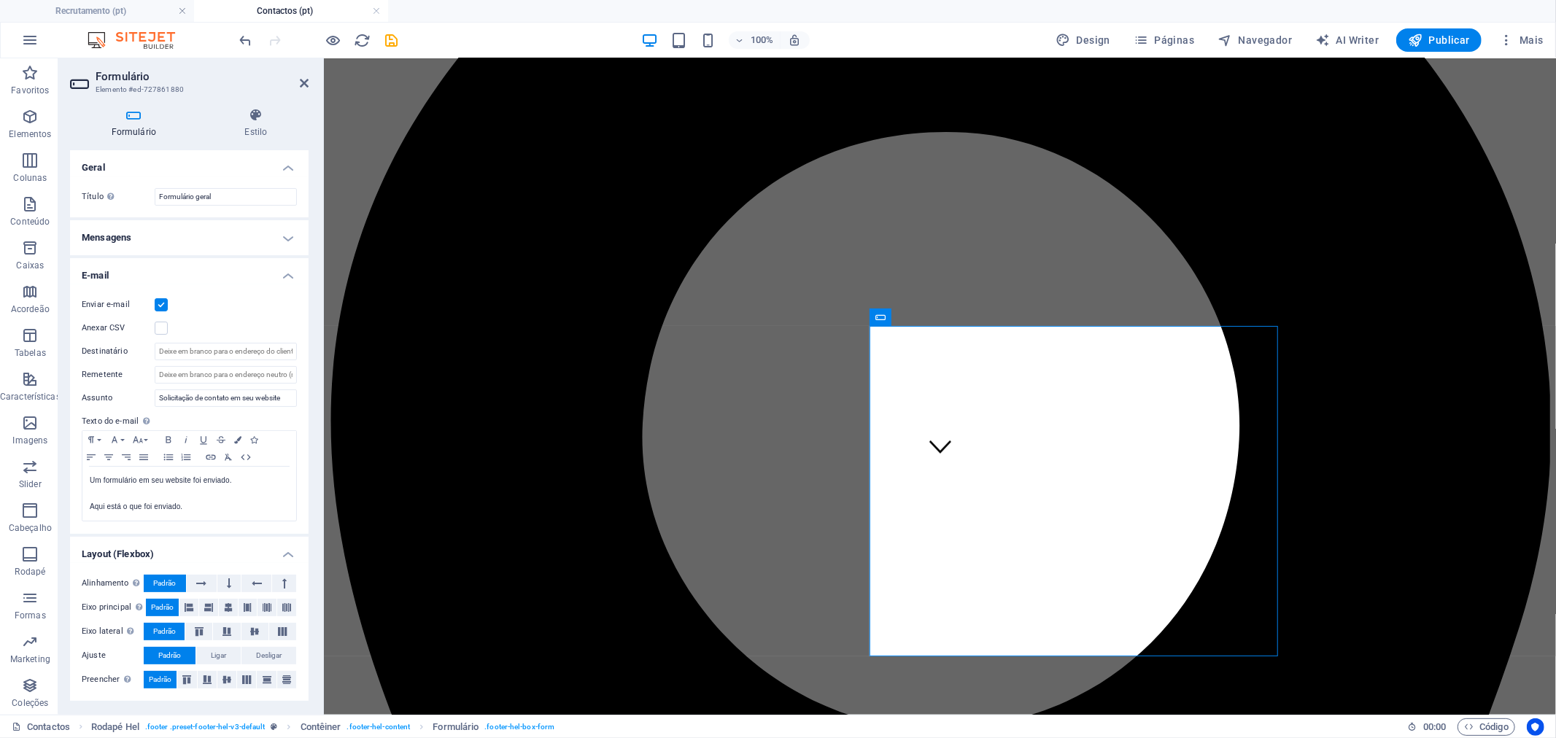
click at [263, 163] on h4 "Geral" at bounding box center [189, 163] width 239 height 26
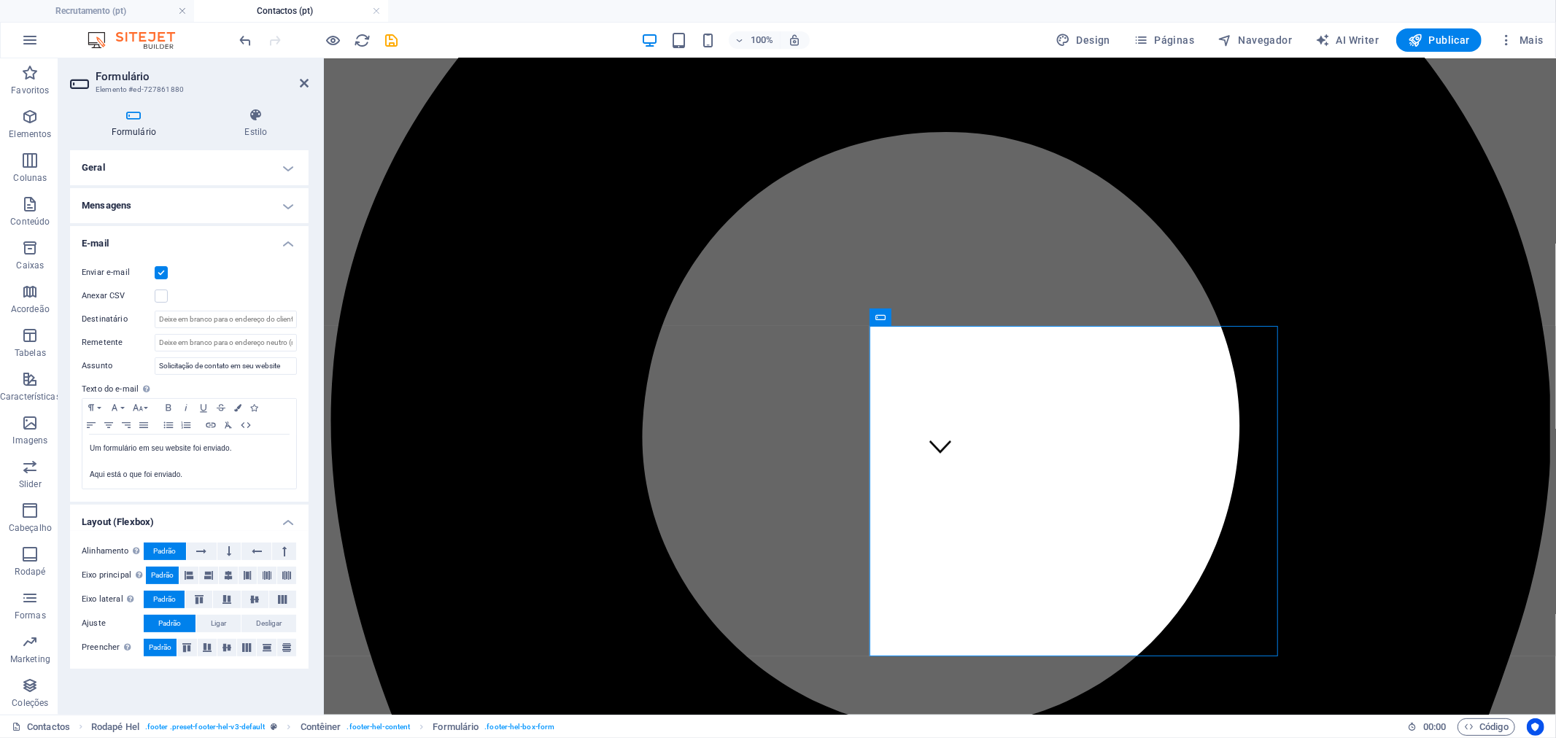
click at [245, 523] on h4 "Layout (Flexbox)" at bounding box center [189, 518] width 239 height 26
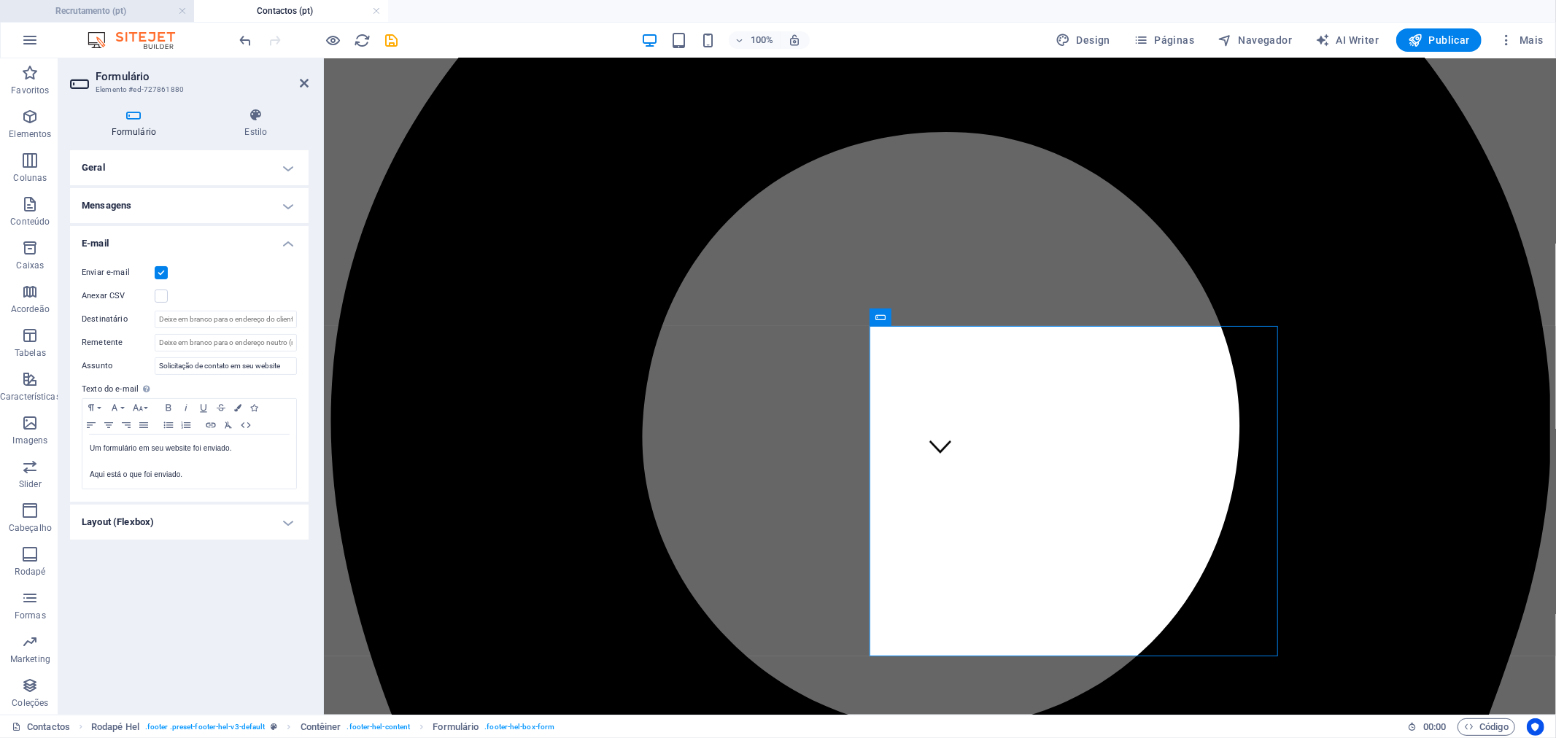
click at [146, 9] on h4 "Recrutamento (pt)" at bounding box center [97, 11] width 194 height 16
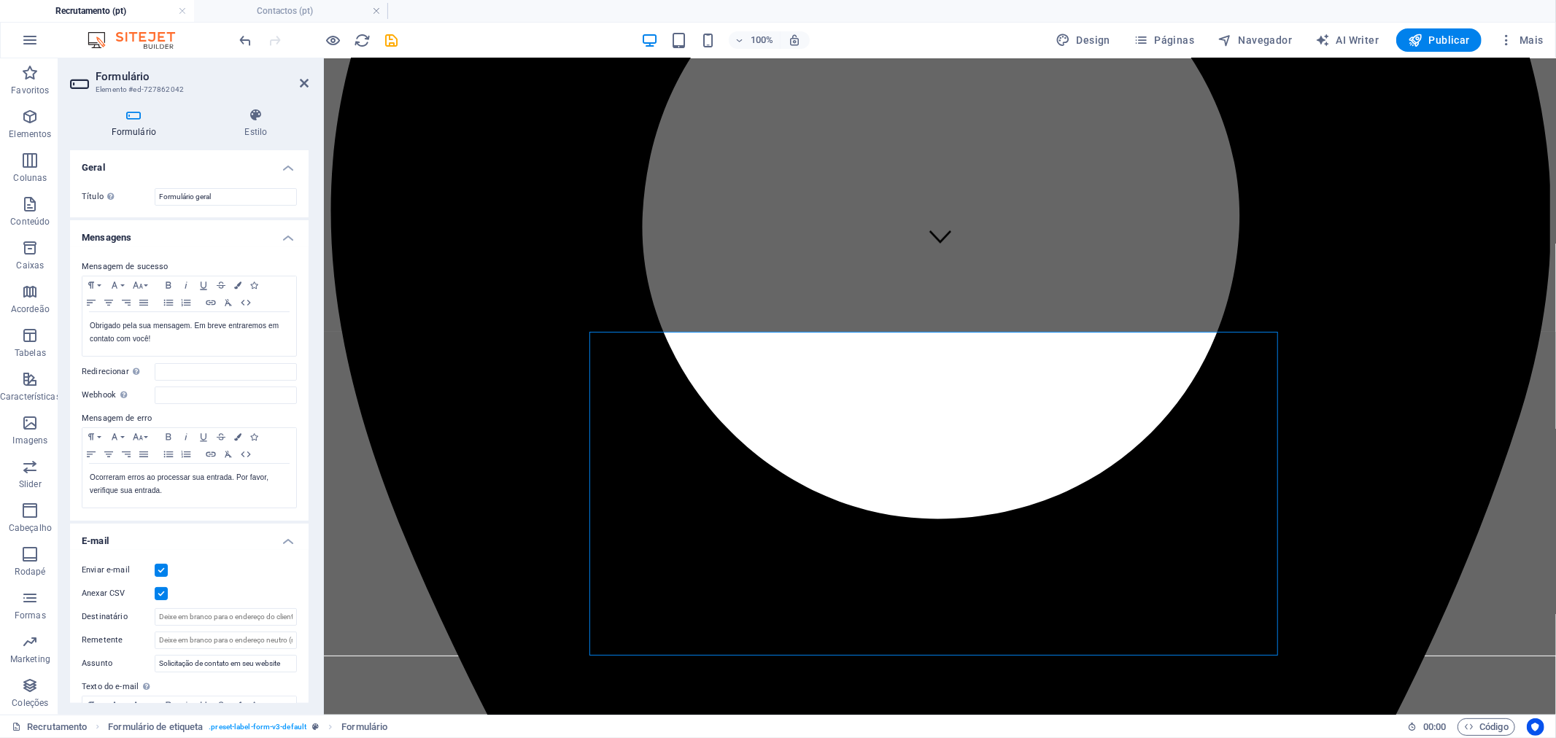
click at [224, 236] on h4 "Mensagens" at bounding box center [189, 233] width 239 height 26
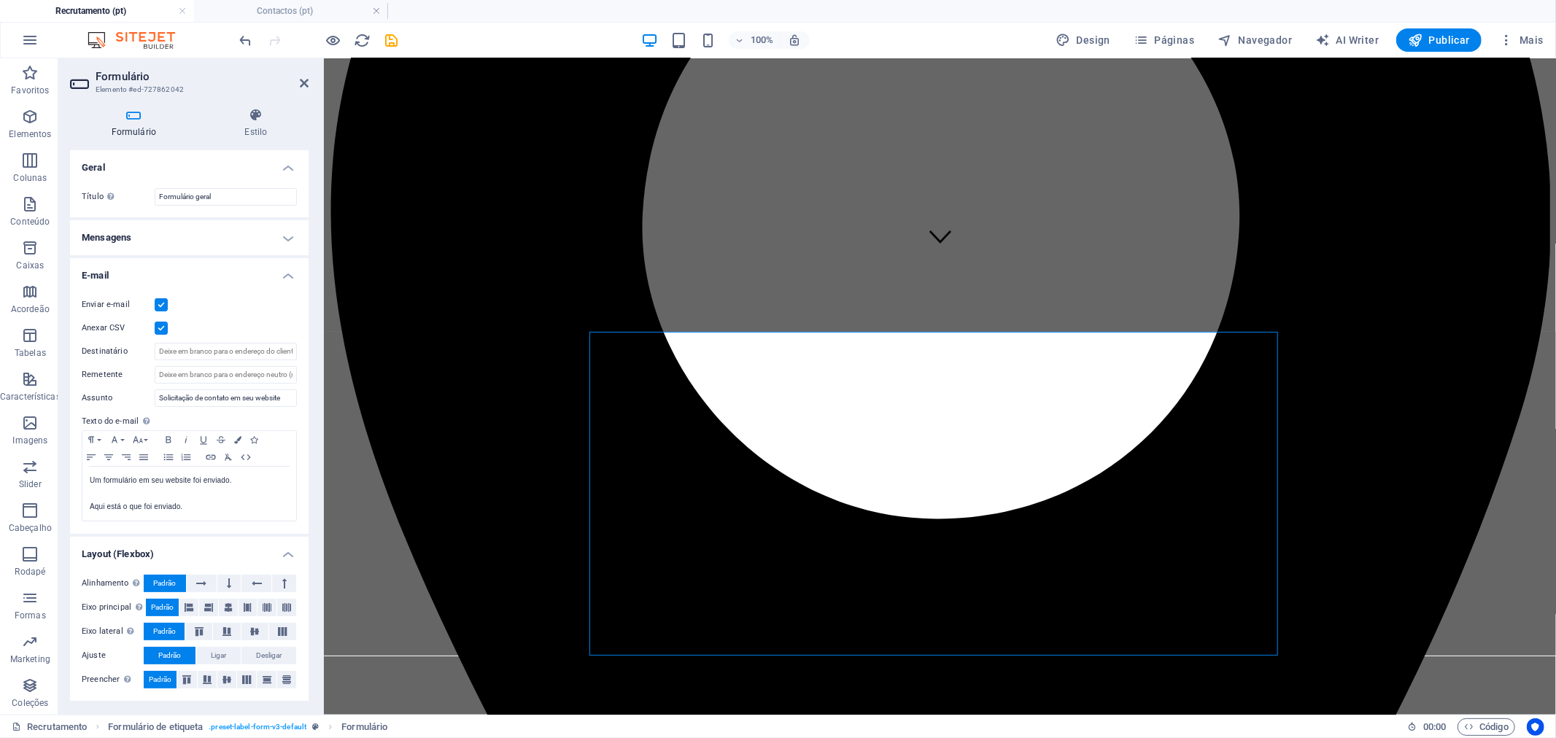
click at [242, 171] on h4 "Geral" at bounding box center [189, 163] width 239 height 26
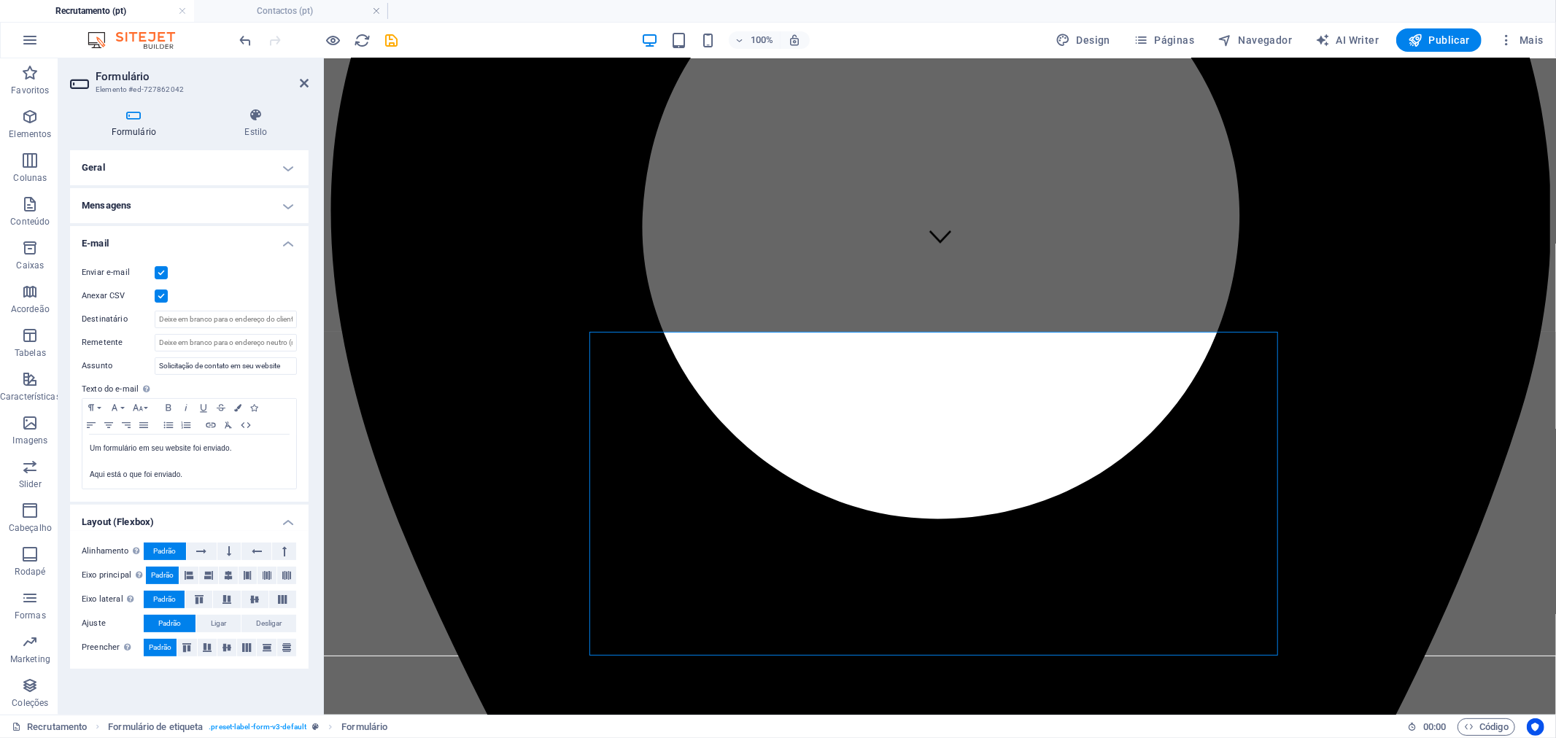
click at [231, 518] on h4 "Layout (Flexbox)" at bounding box center [189, 518] width 239 height 26
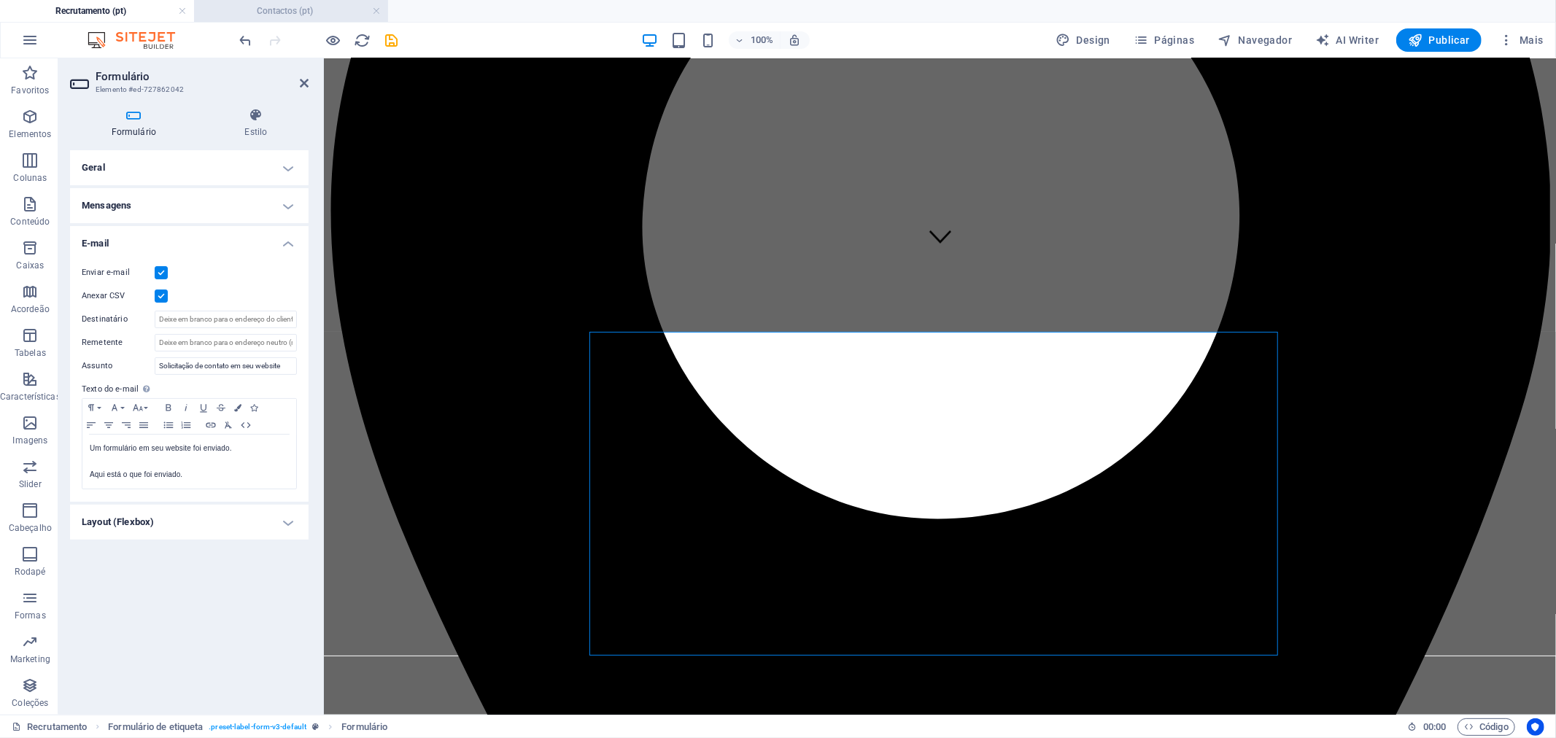
click at [278, 16] on h4 "Contactos (pt)" at bounding box center [291, 11] width 194 height 16
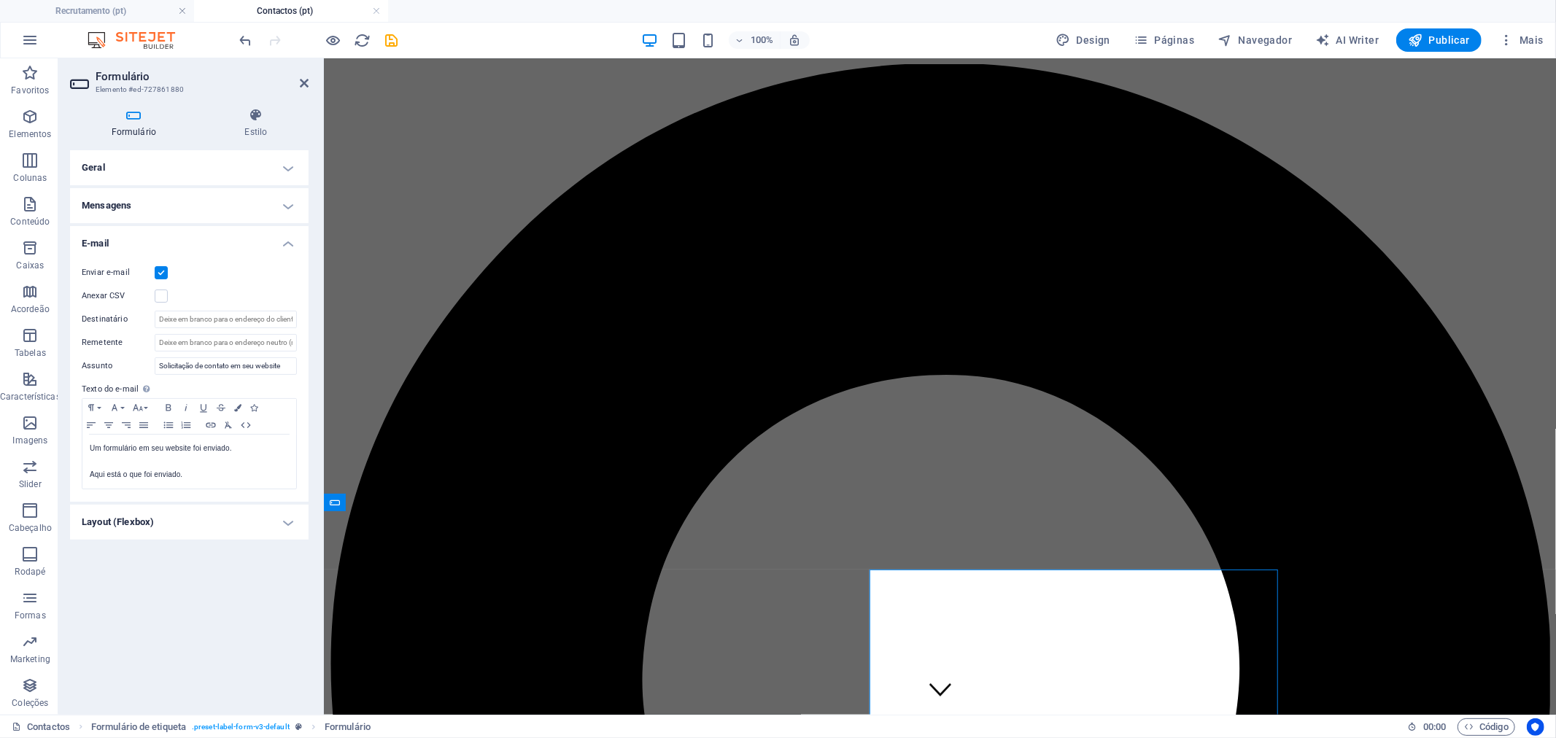
scroll to position [243, 0]
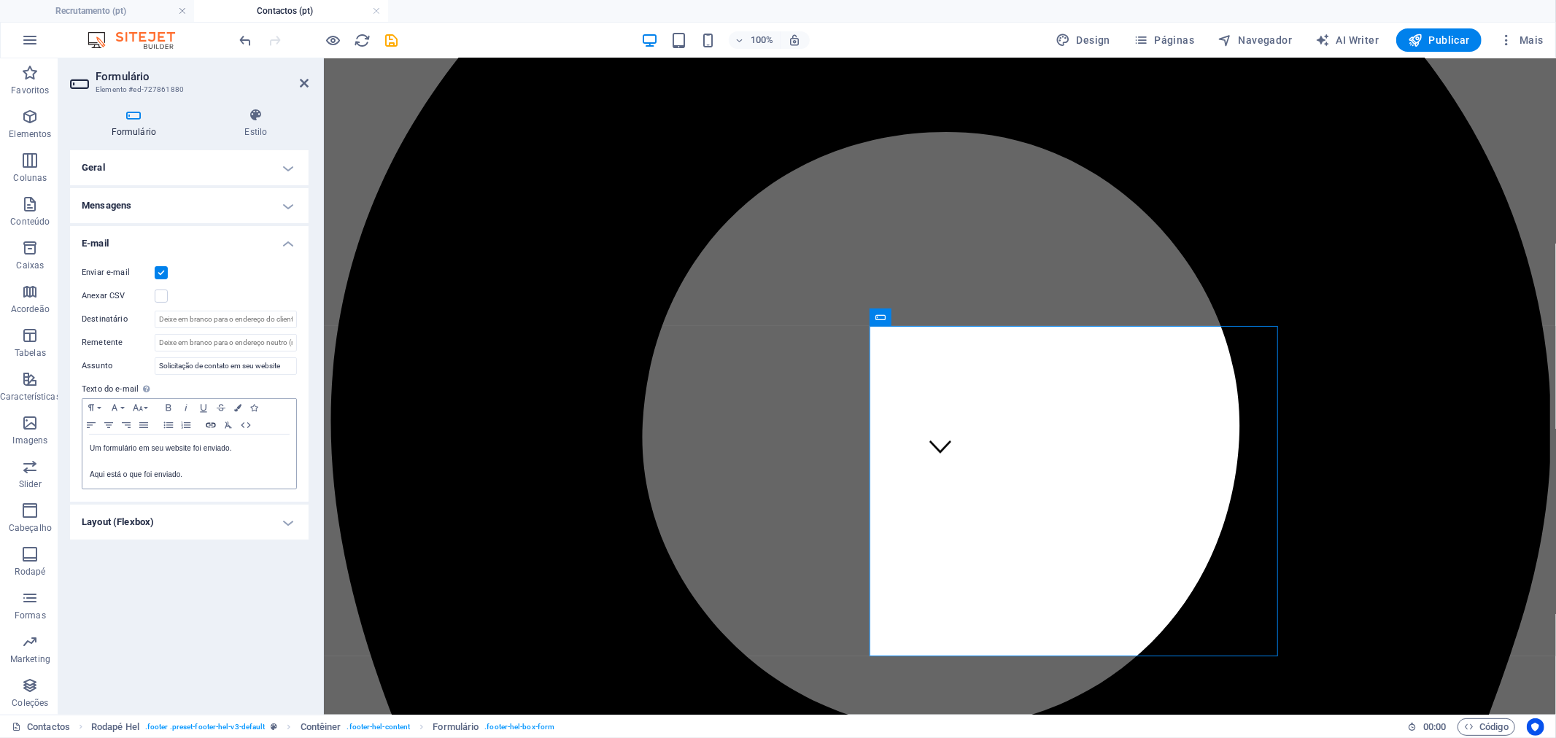
click at [213, 422] on icon "button" at bounding box center [211, 425] width 18 height 12
click at [183, 622] on div "Geral Título Defina um nome para o formulário. Formulário geral Mensagens Mensa…" at bounding box center [189, 426] width 239 height 553
click at [239, 405] on icon "button" at bounding box center [237, 407] width 7 height 7
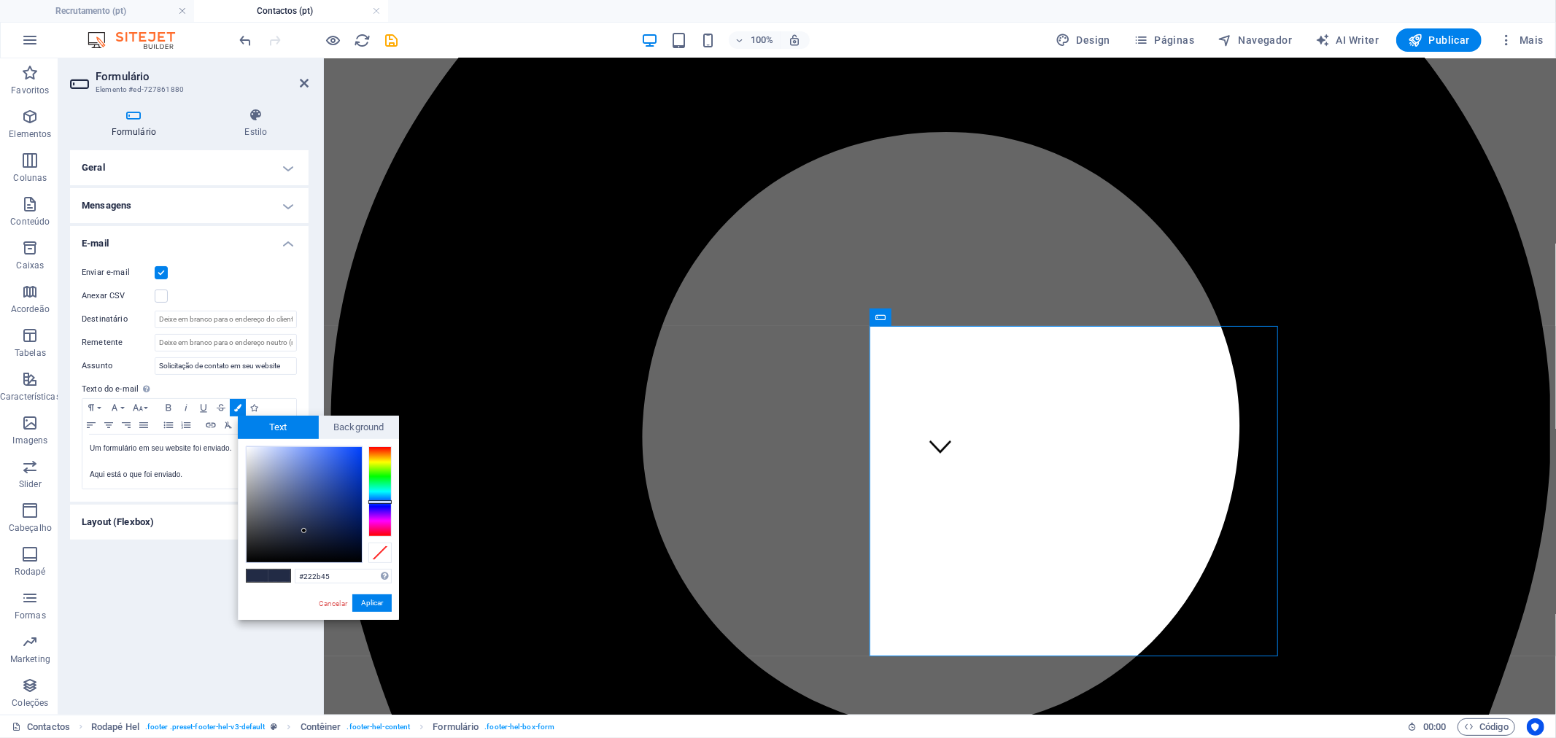
click at [154, 626] on div "Geral Título Defina um nome para o formulário. Formulário geral Mensagens Mensa…" at bounding box center [189, 426] width 239 height 553
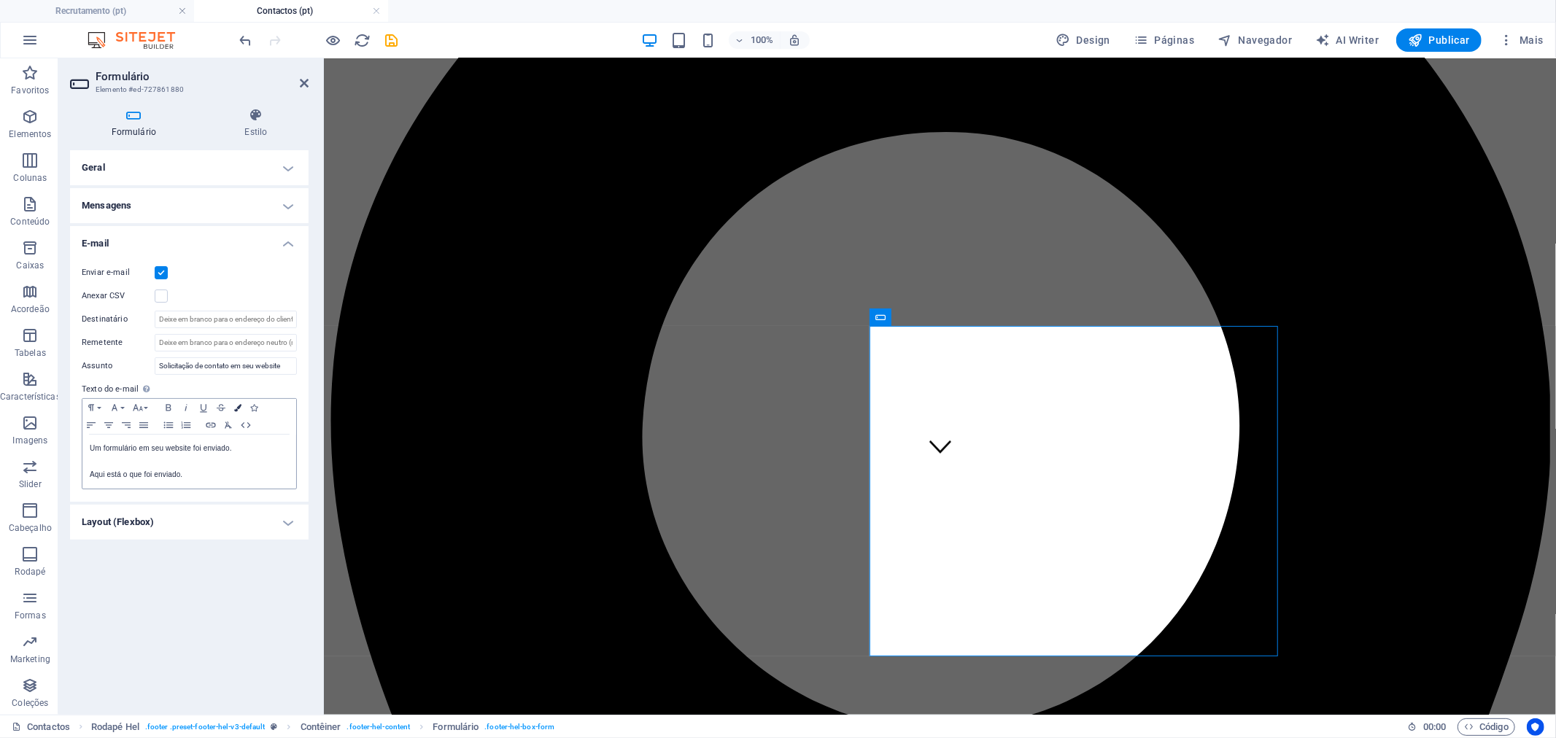
click at [232, 405] on button "Colors" at bounding box center [238, 408] width 16 height 18
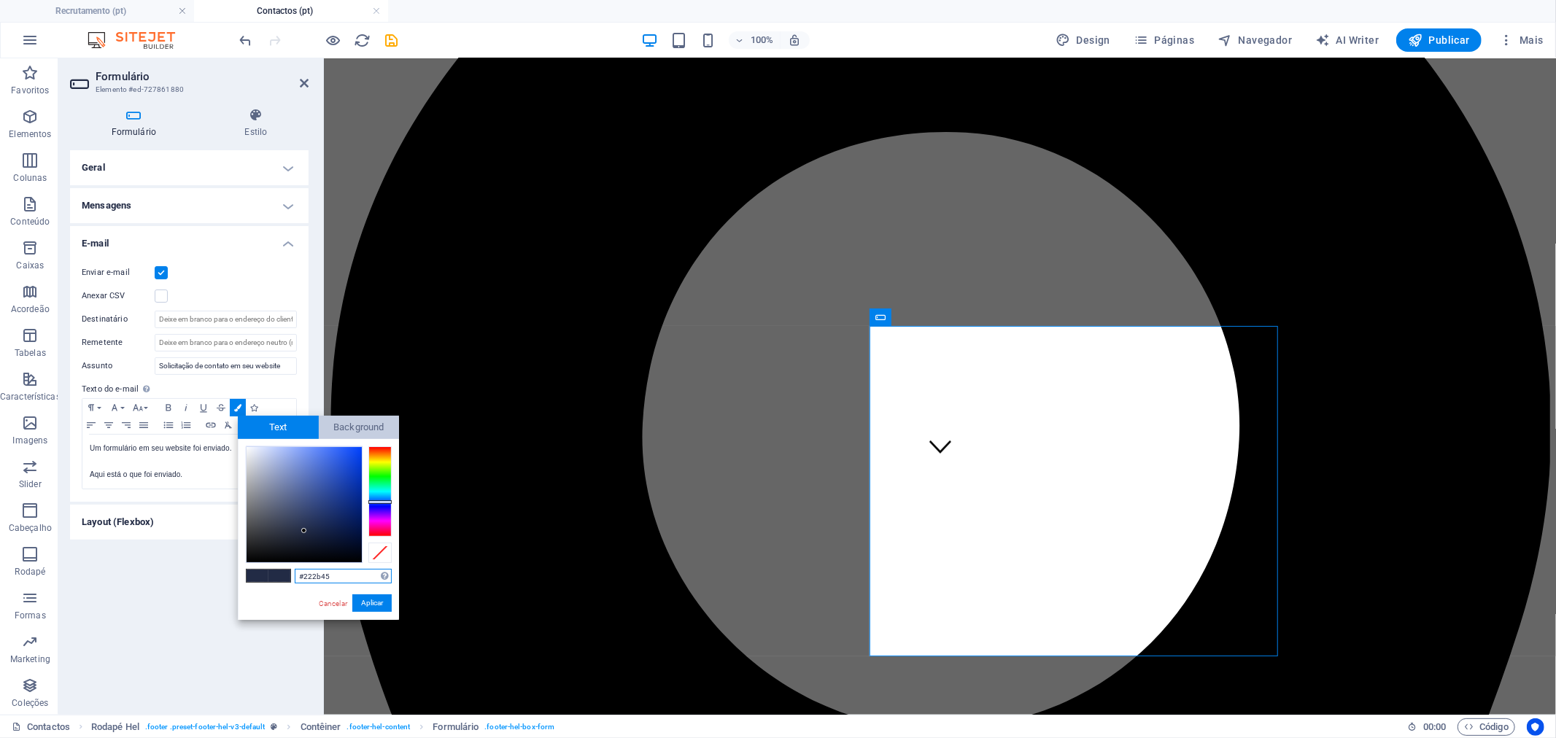
click at [334, 424] on span "Background" at bounding box center [359, 427] width 81 height 23
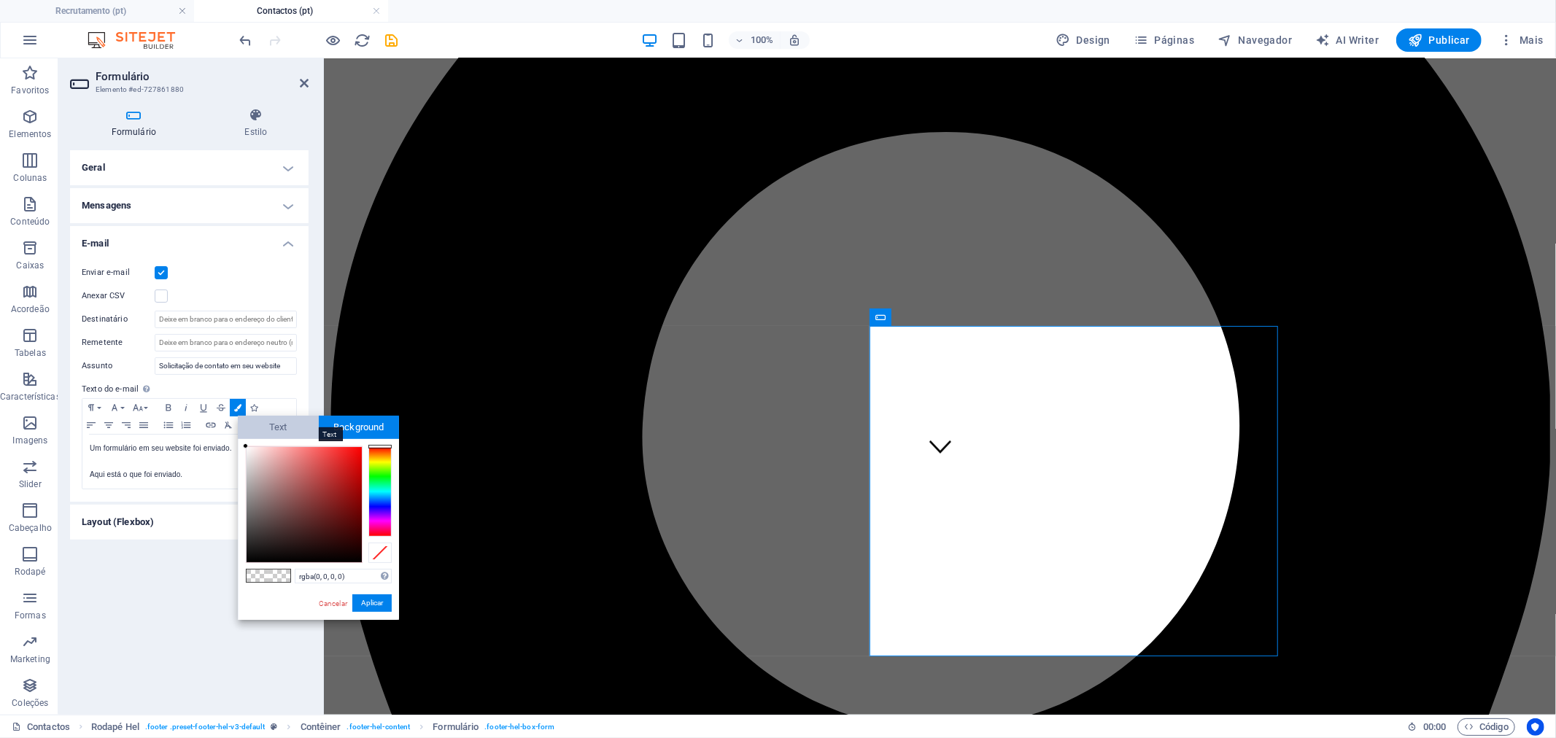
click at [287, 428] on span "Text" at bounding box center [278, 427] width 81 height 23
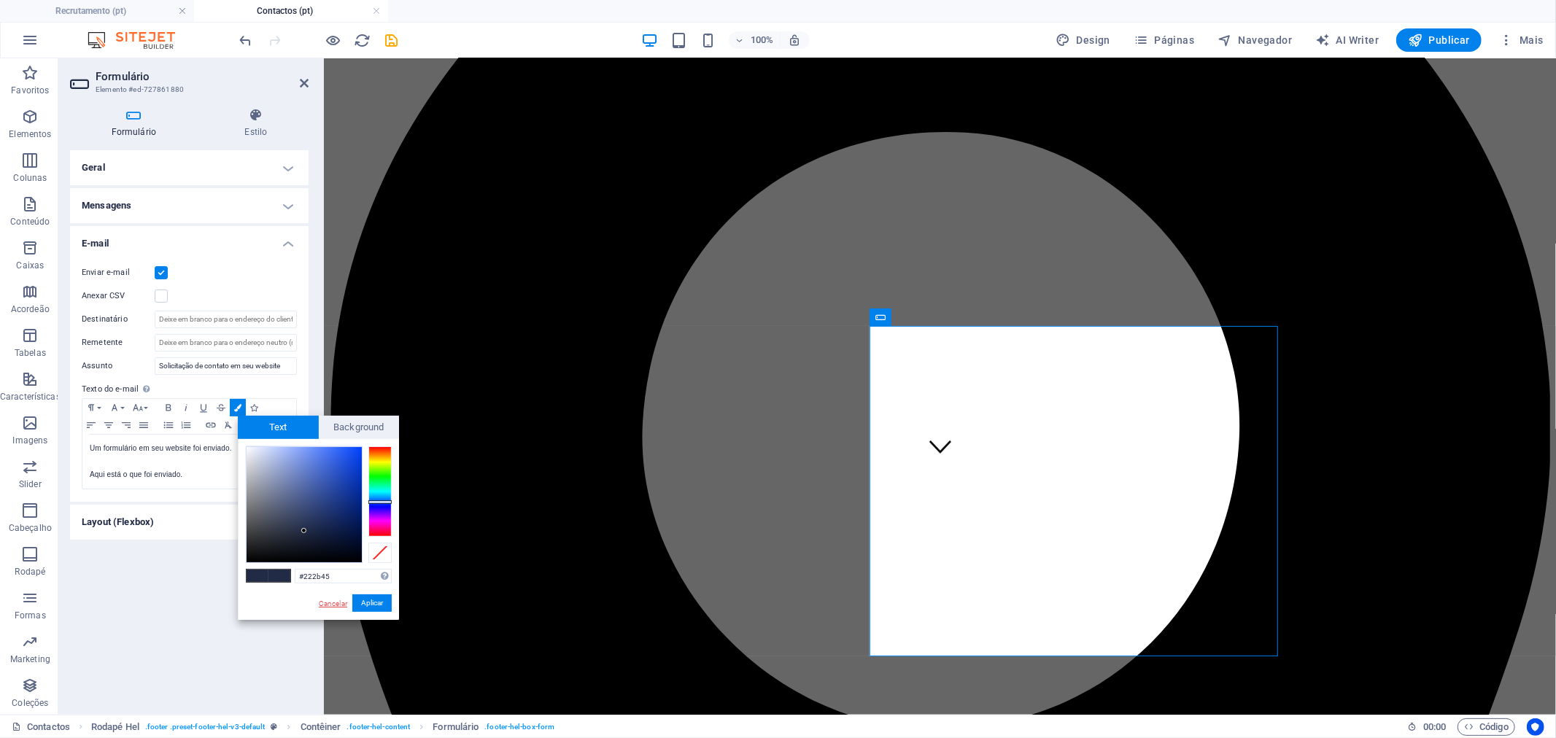
click at [317, 602] on link "Cancelar" at bounding box center [332, 603] width 31 height 11
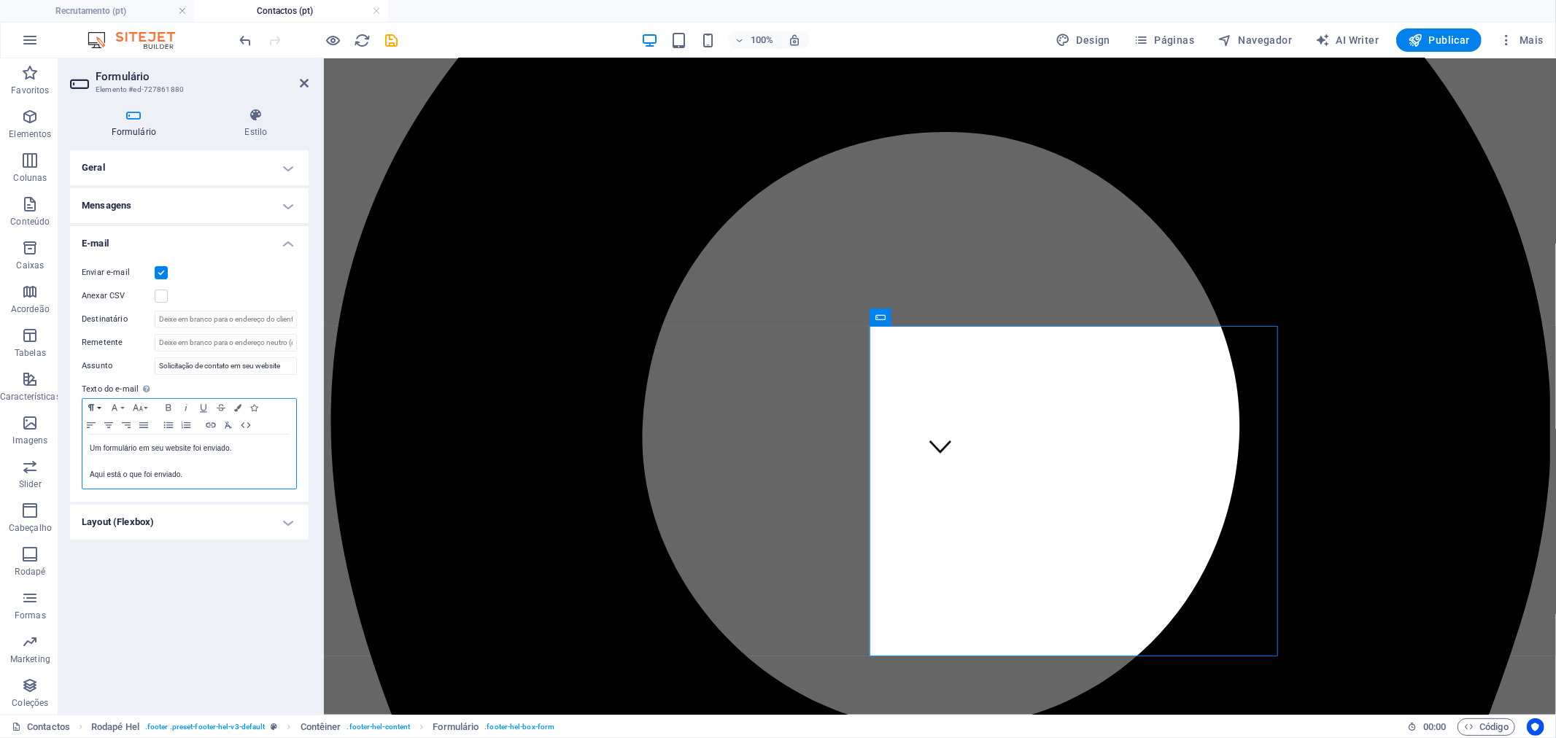
click at [98, 403] on icon "button" at bounding box center [91, 408] width 18 height 12
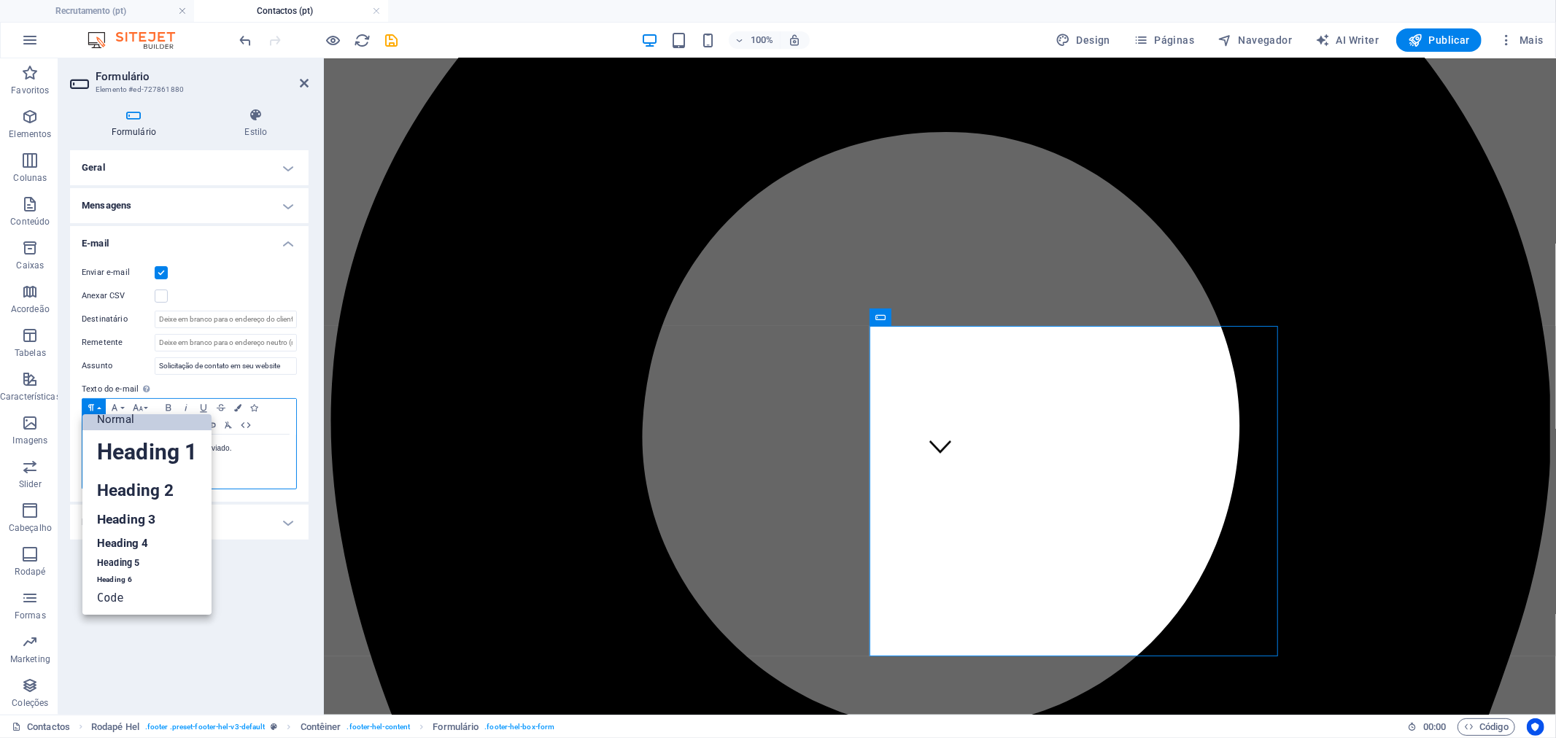
scroll to position [11, 0]
click at [98, 403] on icon "button" at bounding box center [91, 408] width 18 height 12
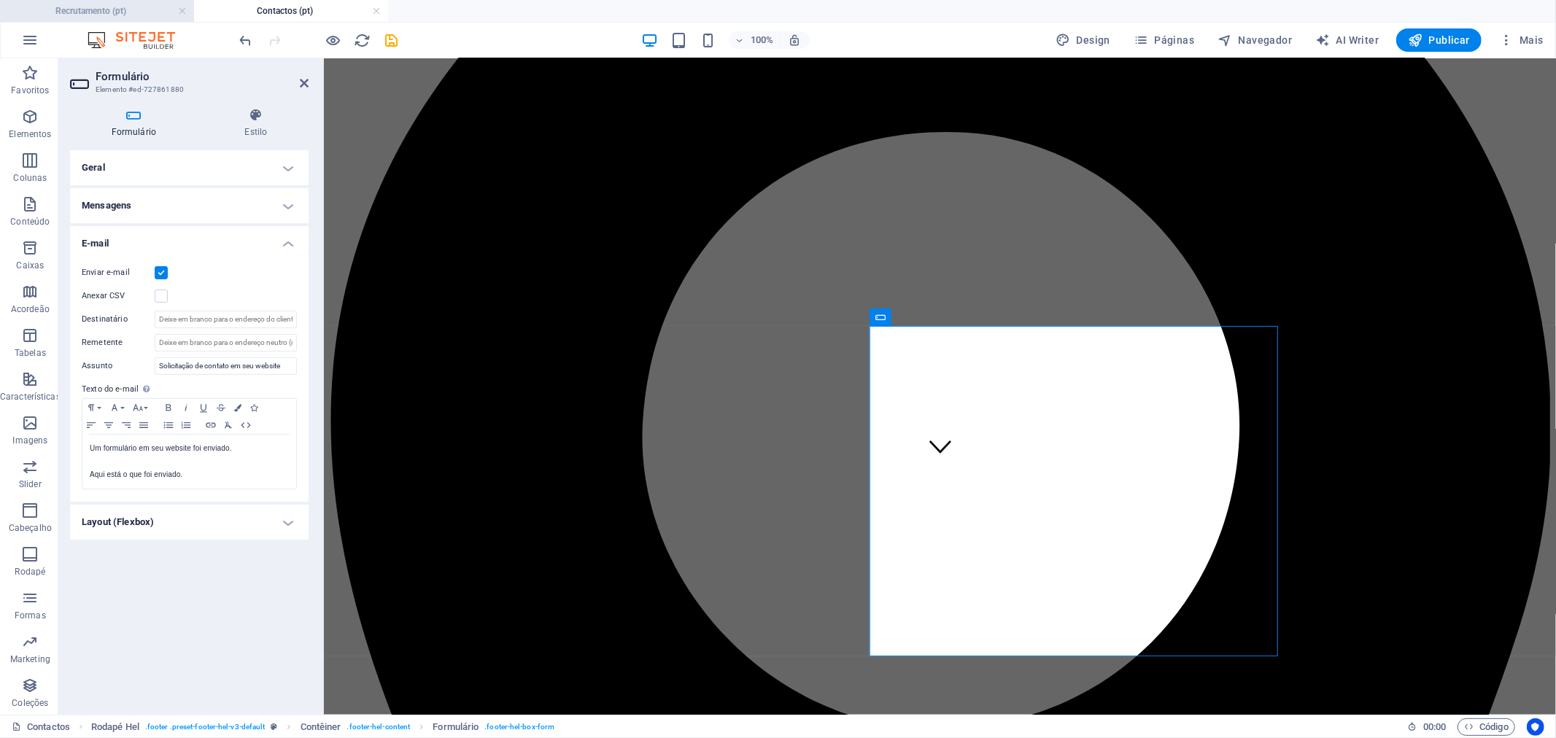
click at [121, 9] on h4 "Recrutamento (pt)" at bounding box center [97, 11] width 194 height 16
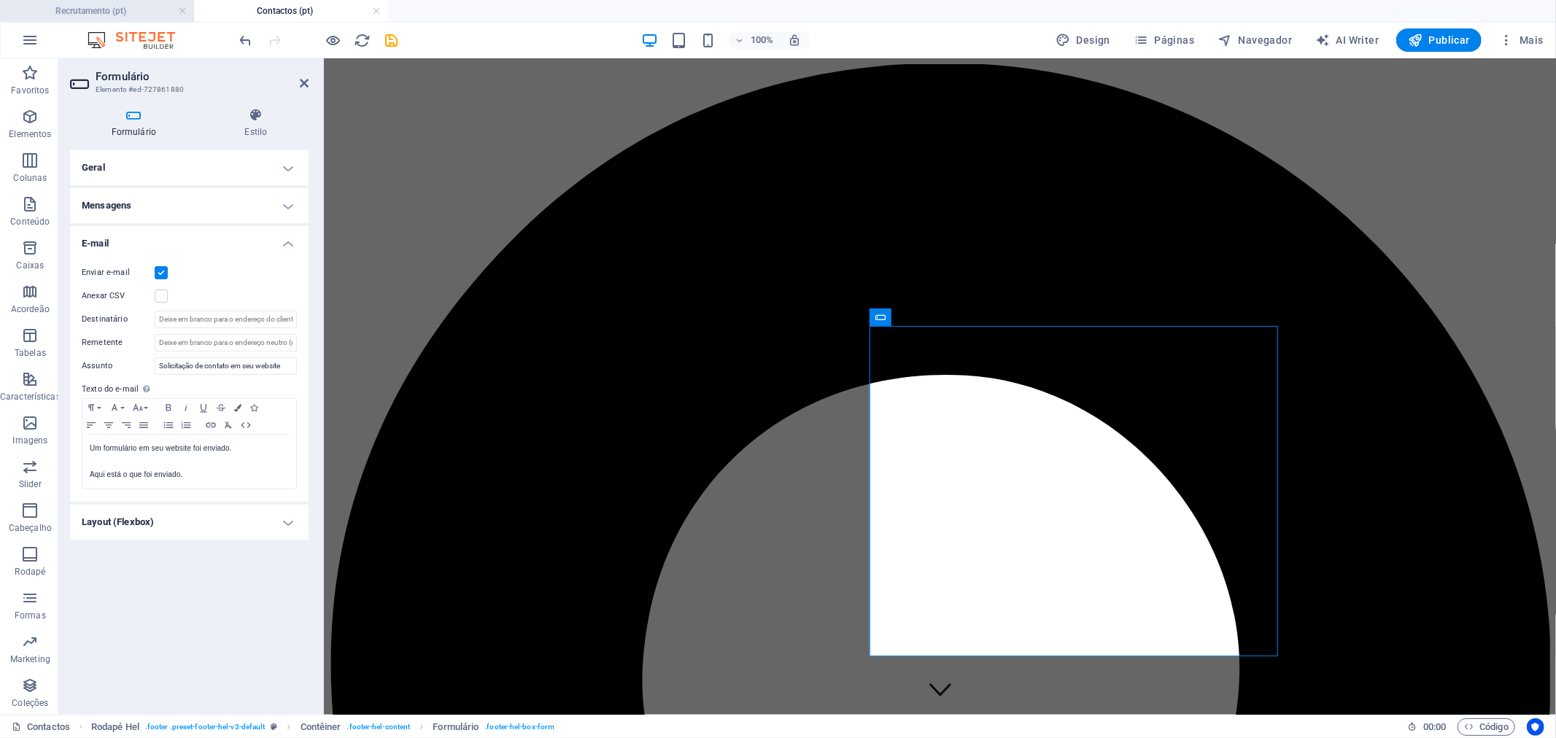
scroll to position [453, 0]
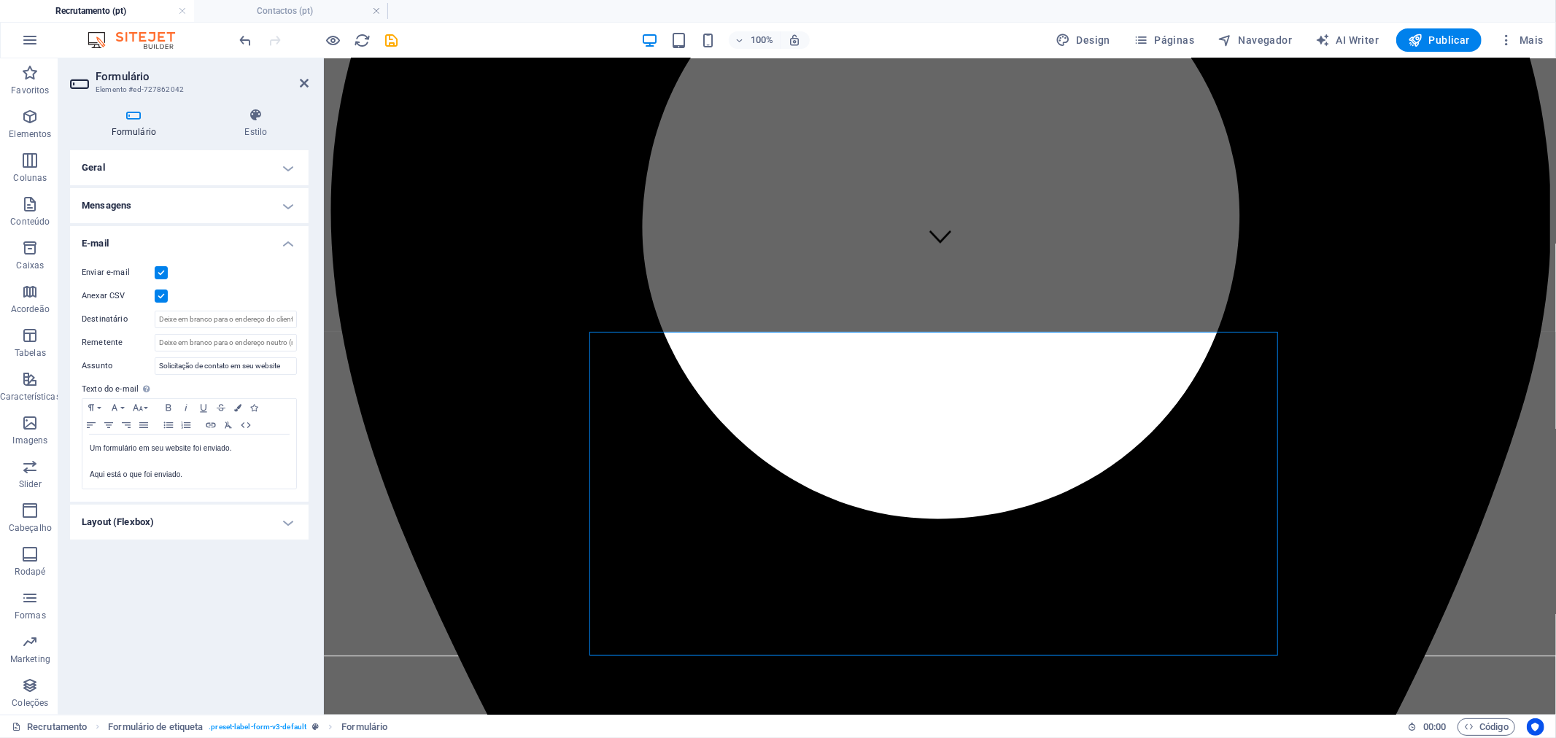
click at [220, 516] on h4 "Layout (Flexbox)" at bounding box center [189, 522] width 239 height 35
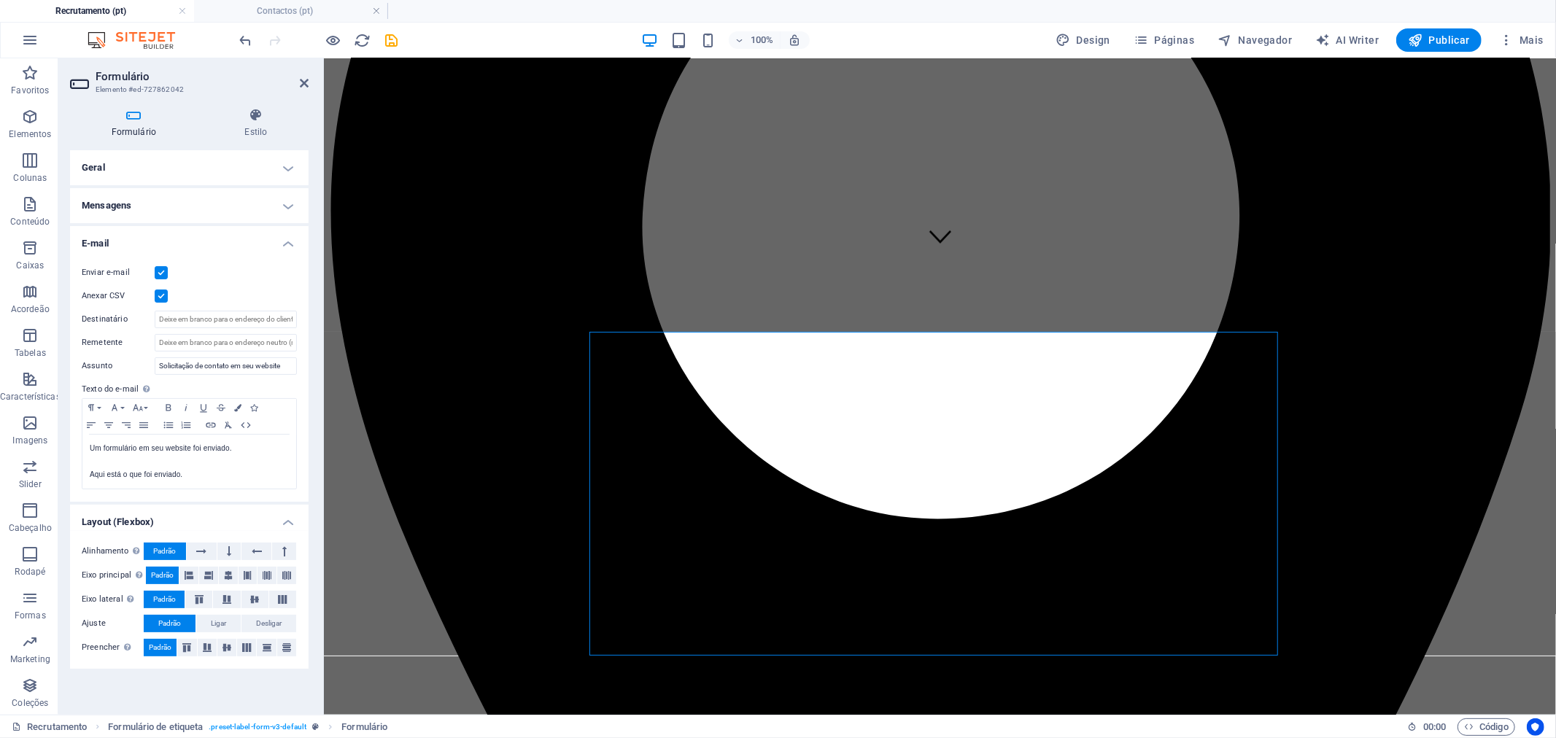
click at [219, 513] on h4 "Layout (Flexbox)" at bounding box center [189, 518] width 239 height 26
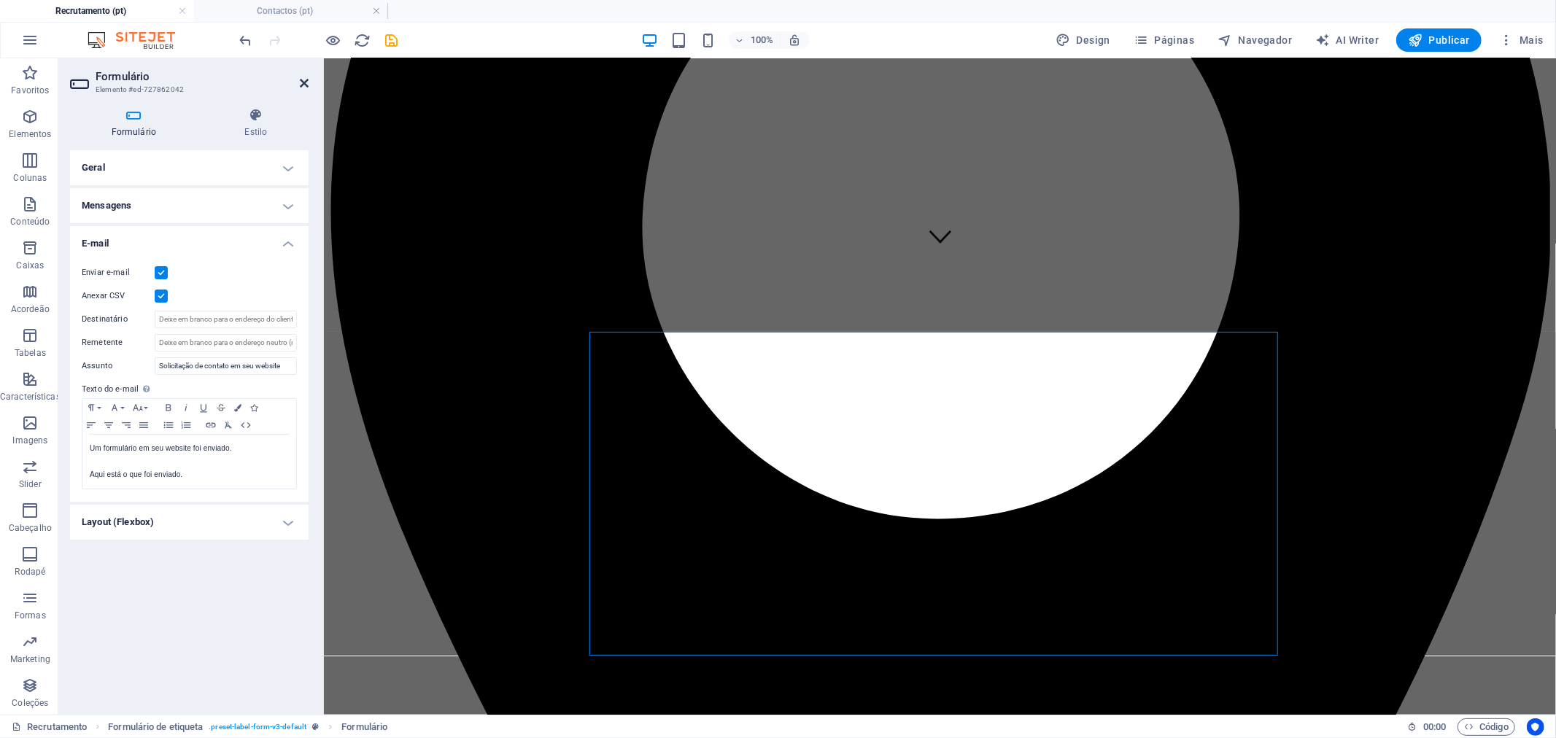
click at [305, 84] on icon at bounding box center [304, 83] width 9 height 12
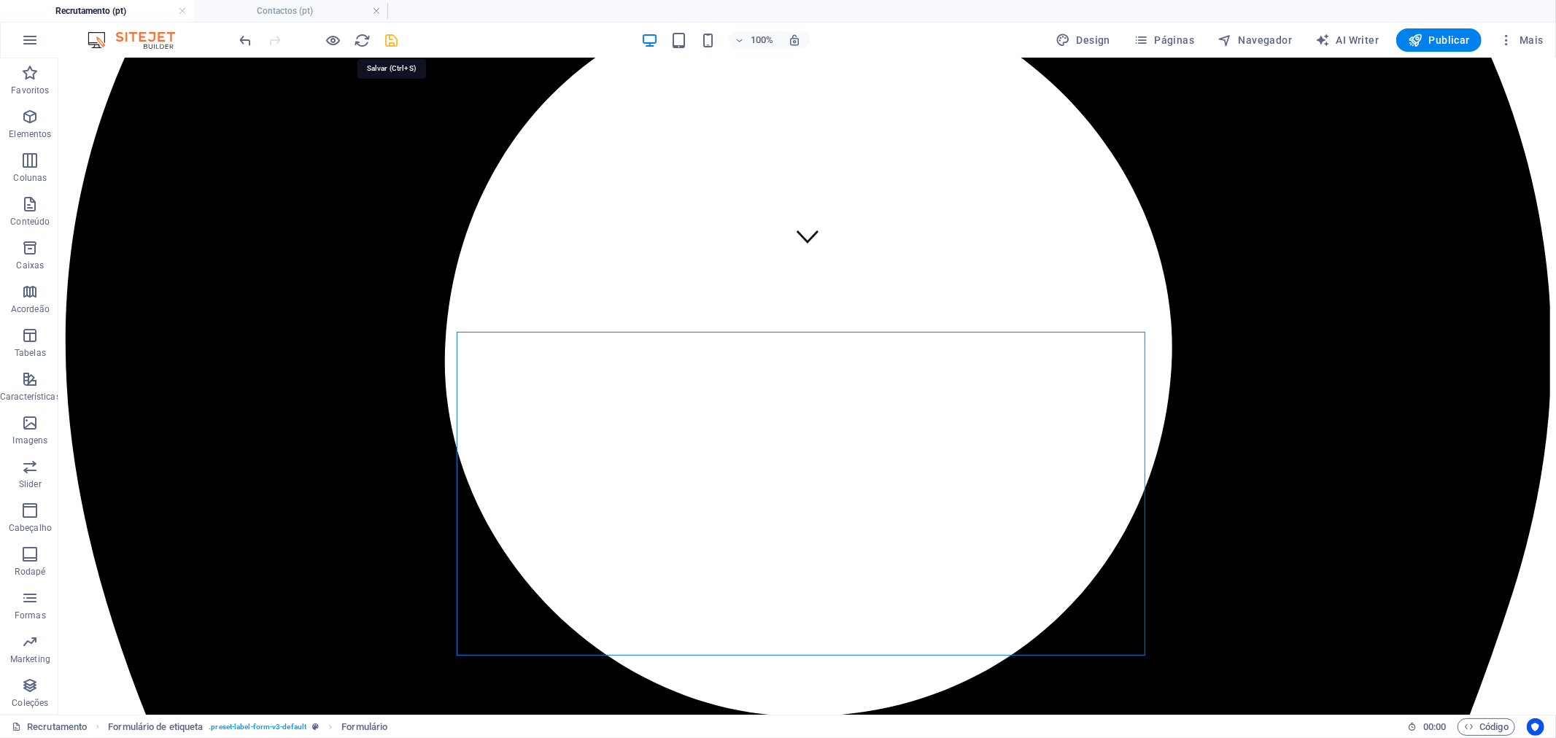
click at [384, 41] on icon "save" at bounding box center [392, 40] width 17 height 17
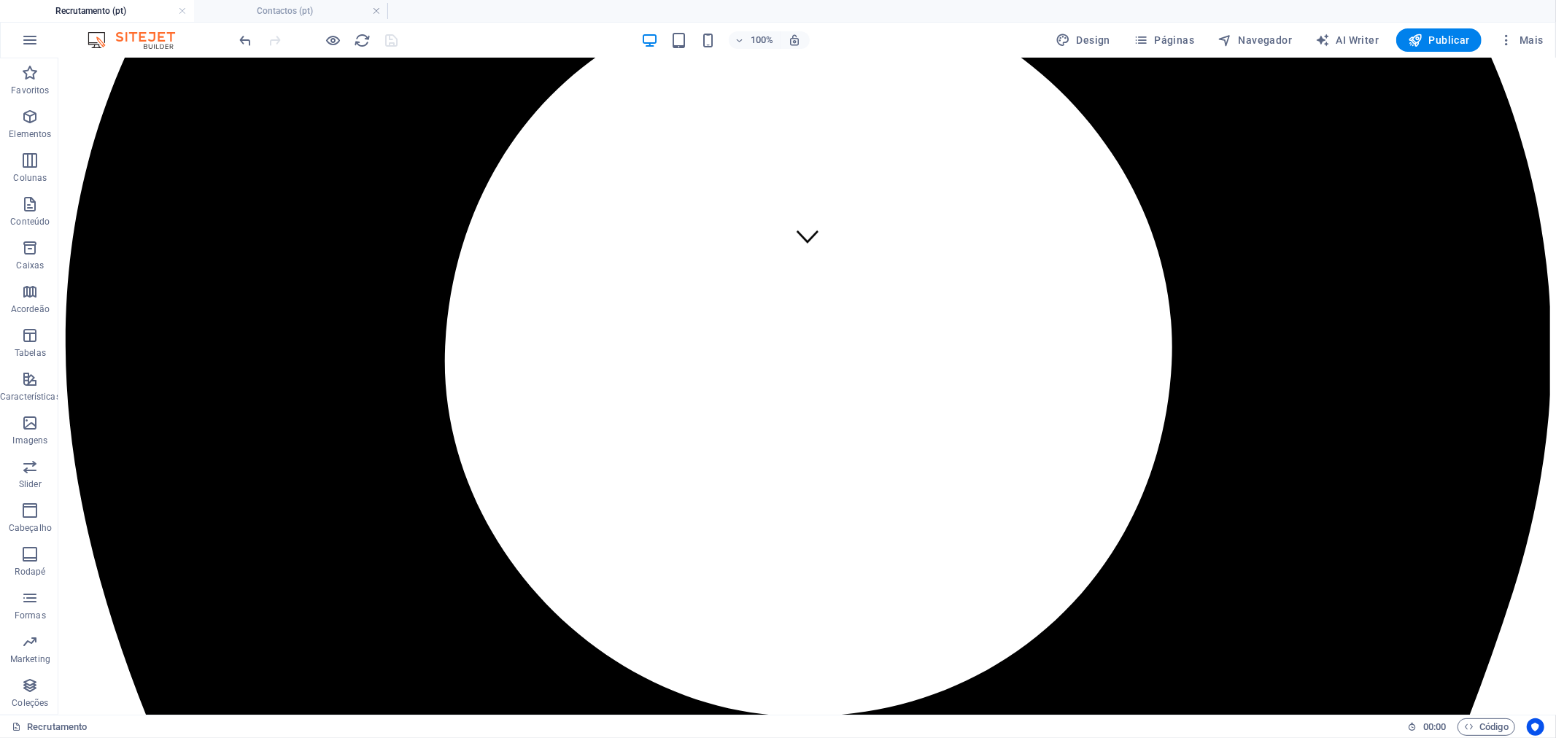
click at [139, 6] on h4 "Recrutamento (pt)" at bounding box center [97, 11] width 194 height 16
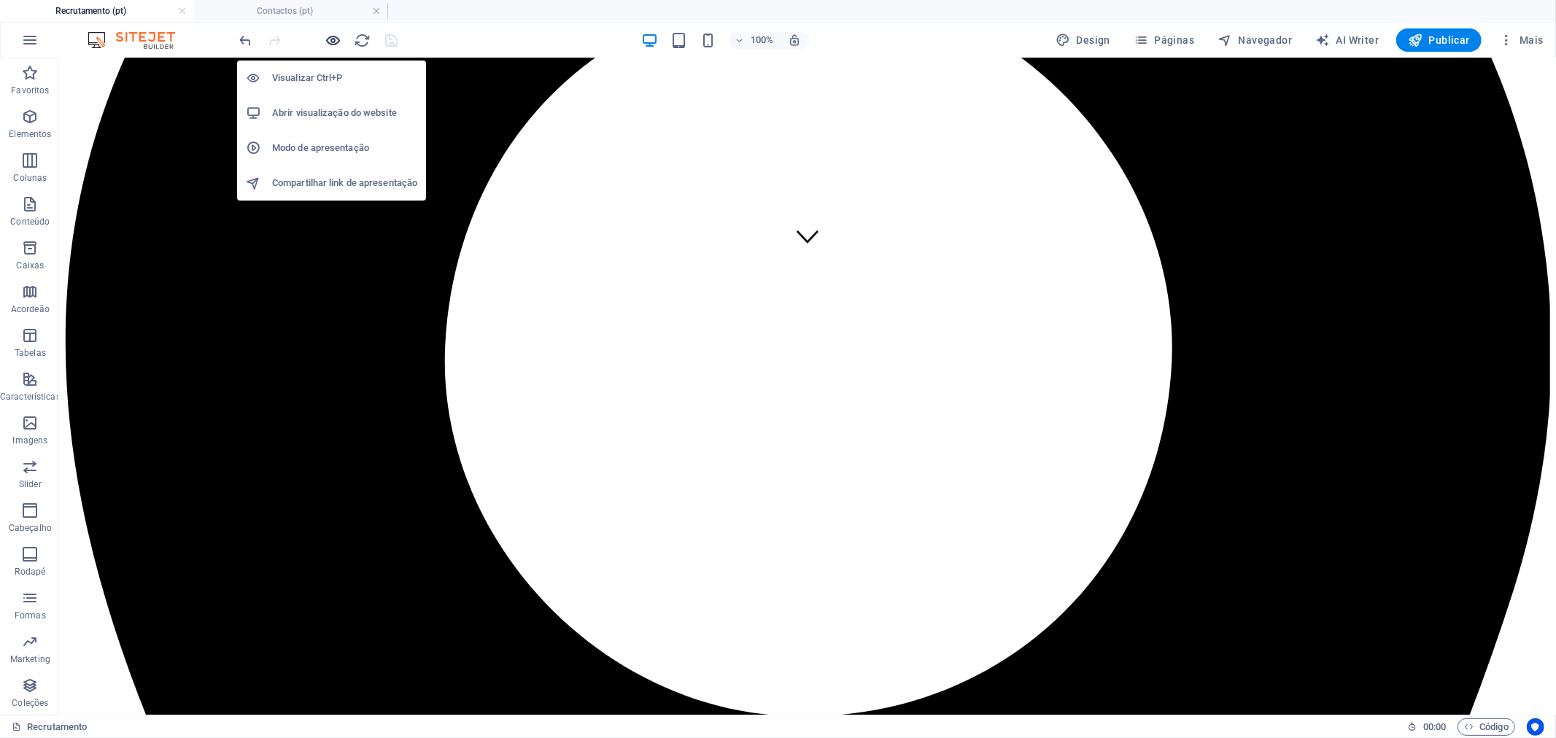
click at [330, 40] on icon "button" at bounding box center [333, 40] width 17 height 17
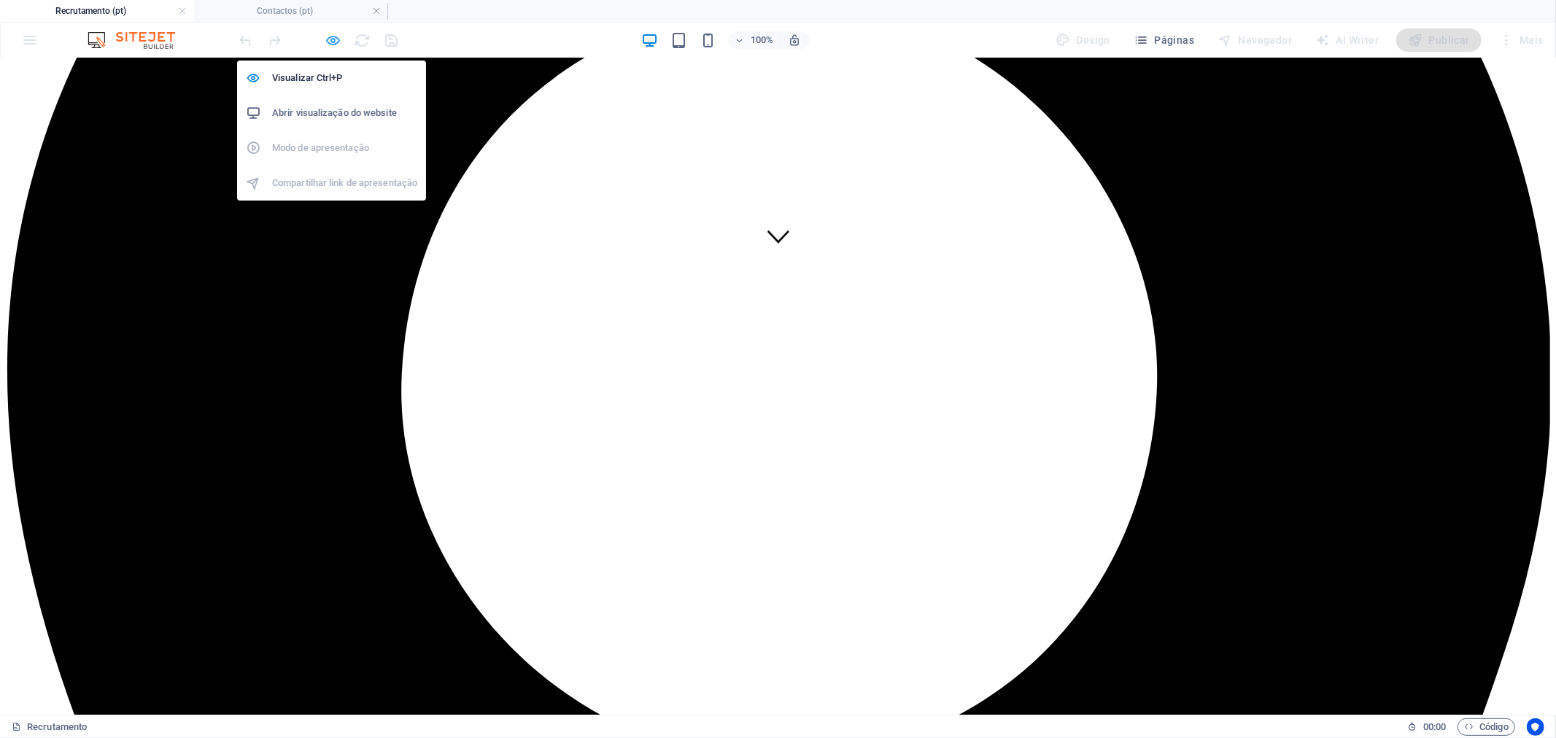
click at [330, 40] on icon "button" at bounding box center [333, 40] width 17 height 17
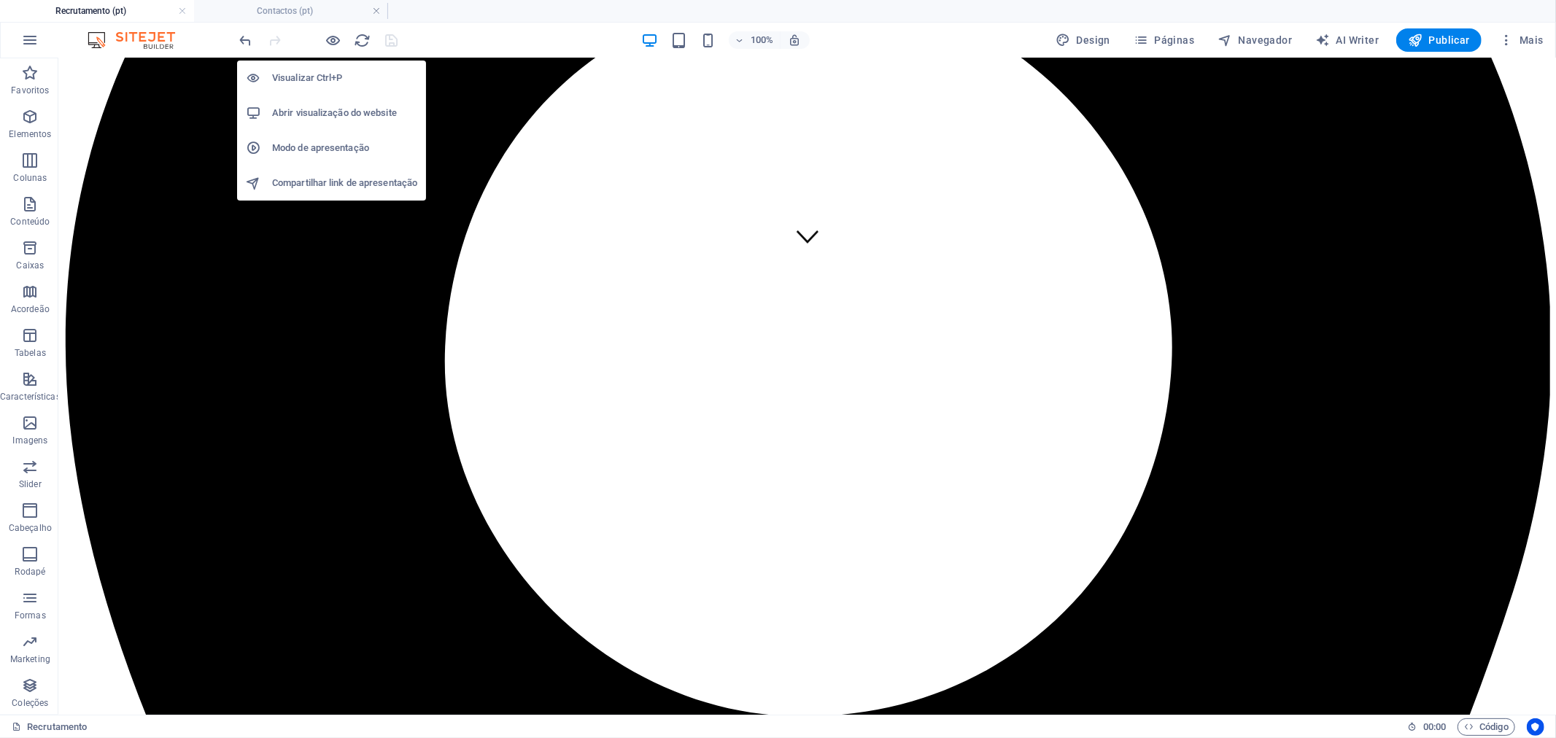
click at [330, 109] on h6 "Abrir visualização do website" at bounding box center [344, 113] width 145 height 18
